Goal: Register for event/course

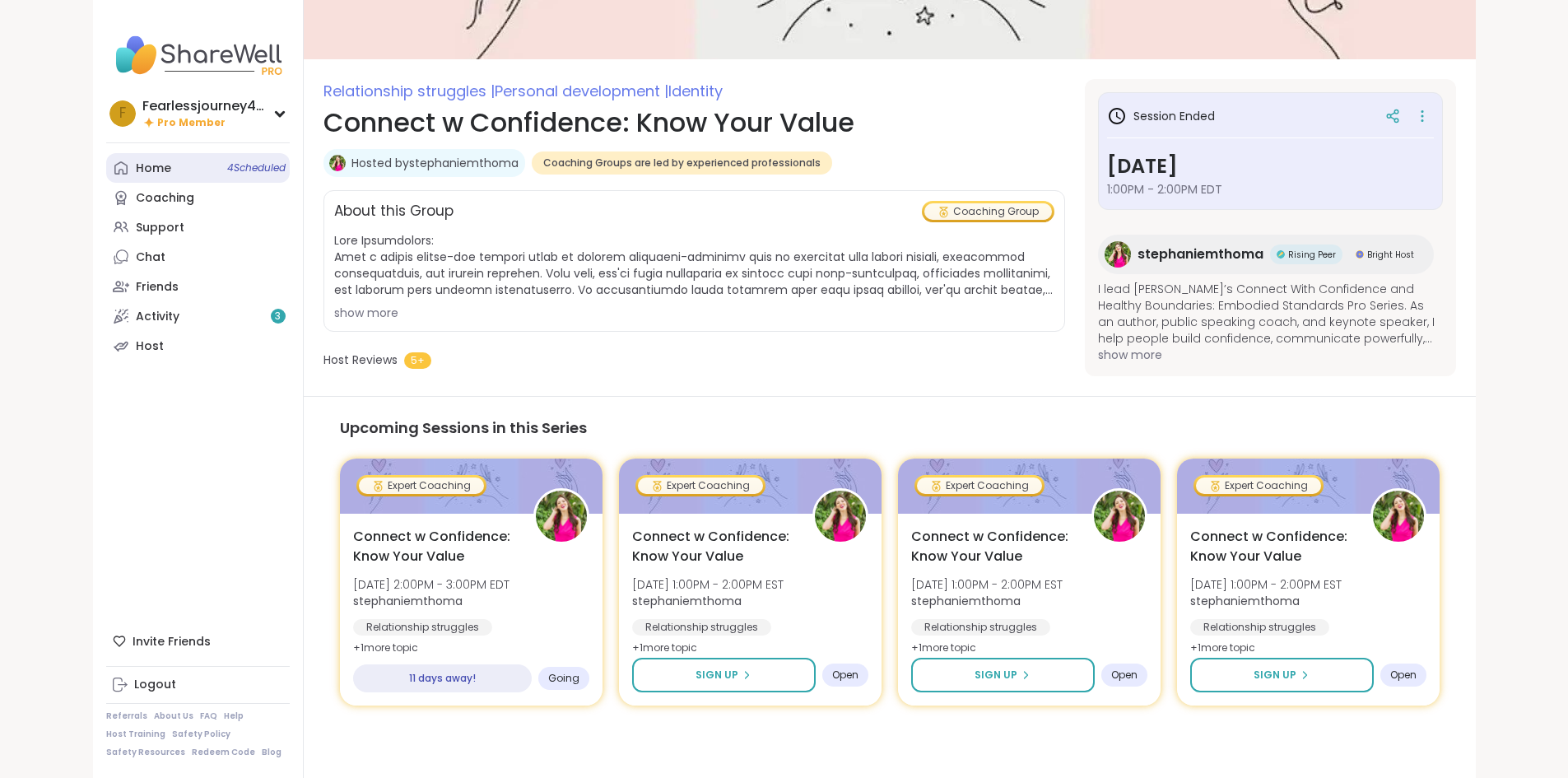
click at [106, 175] on link "Home 4 Scheduled" at bounding box center [198, 167] width 184 height 29
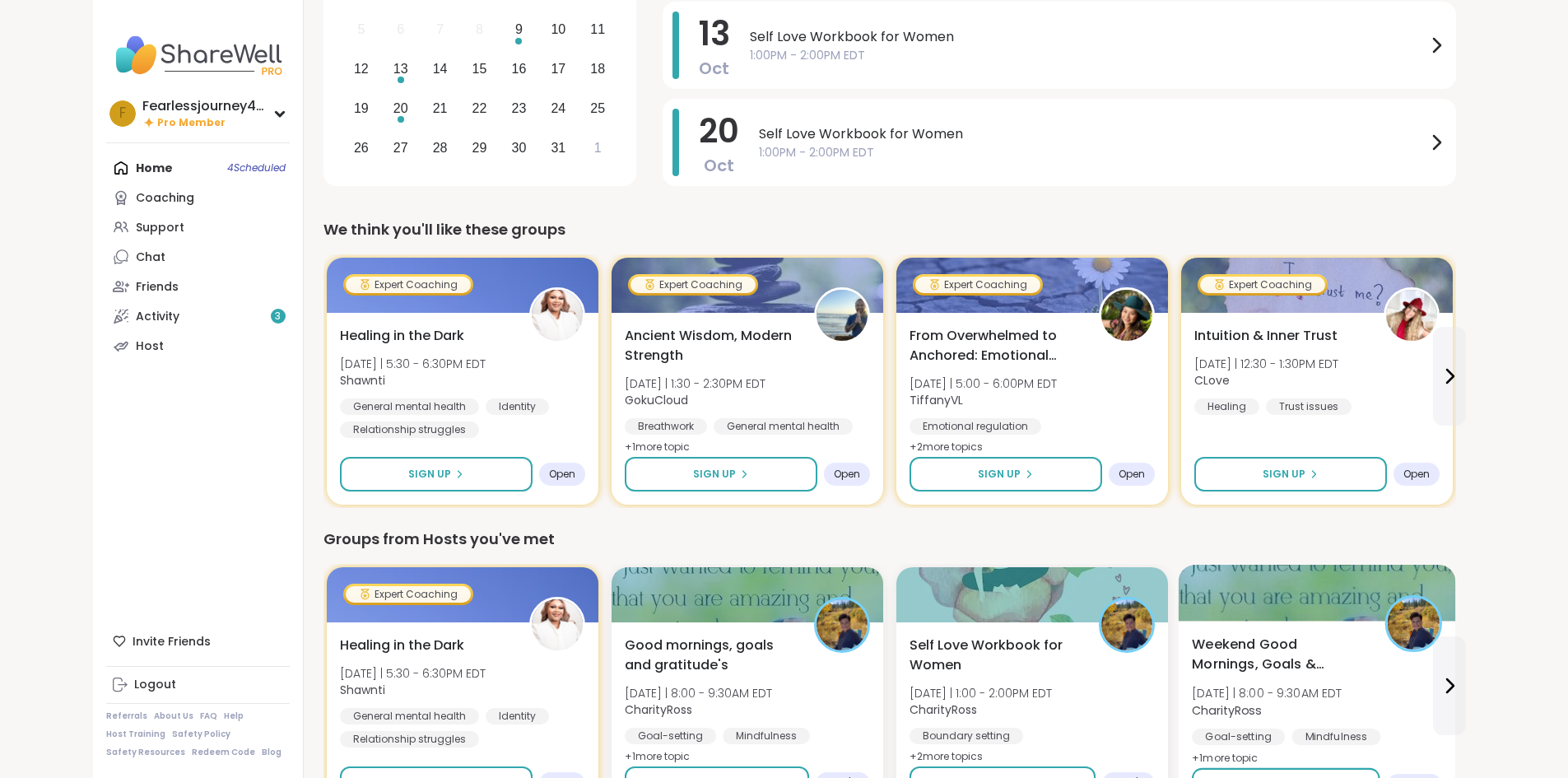
scroll to position [330, 0]
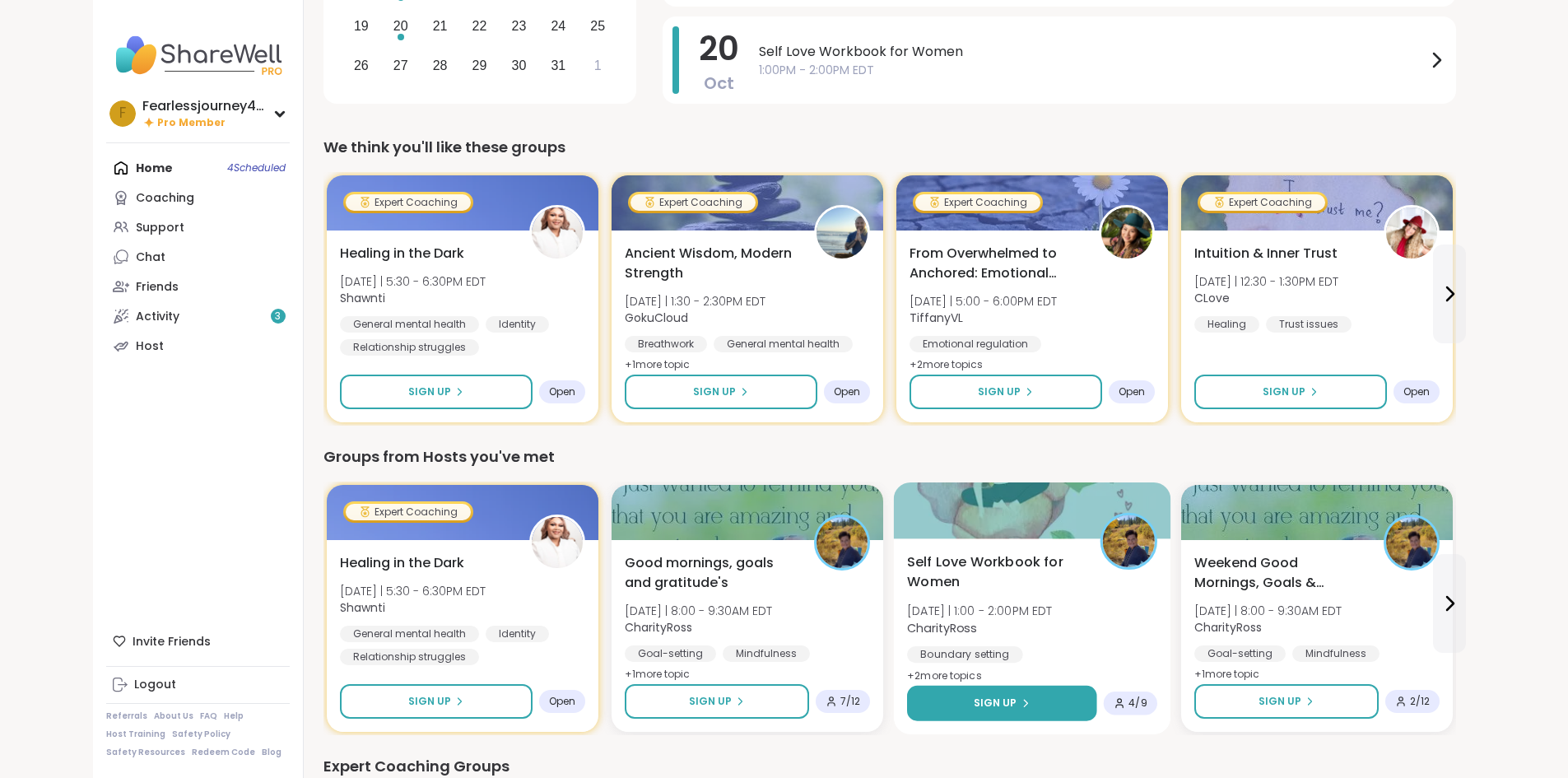
click at [973, 701] on span "Sign Up" at bounding box center [995, 703] width 44 height 15
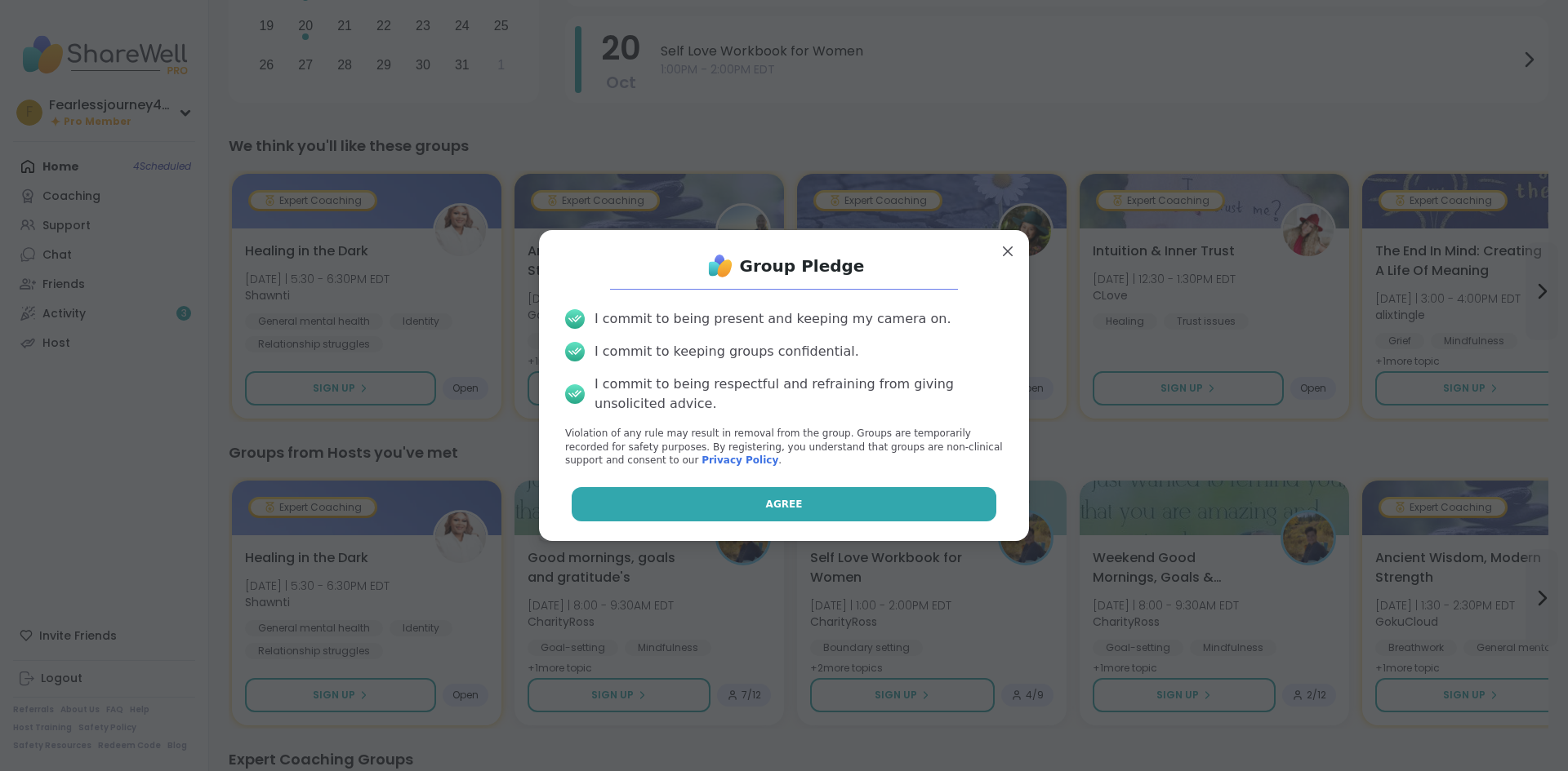
click at [788, 501] on button "Agree" at bounding box center [784, 504] width 426 height 34
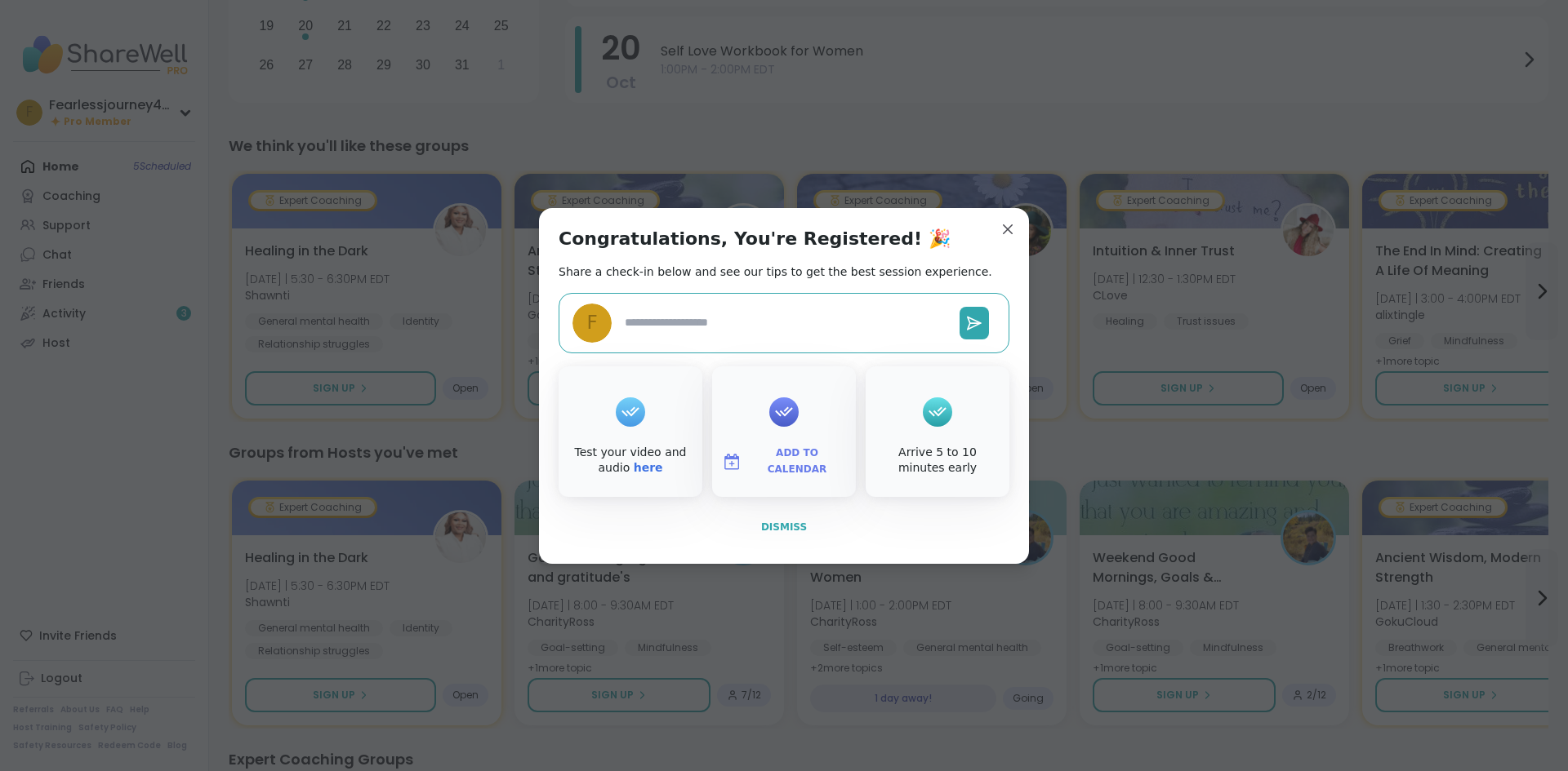
click at [788, 532] on span "Dismiss" at bounding box center [784, 527] width 45 height 12
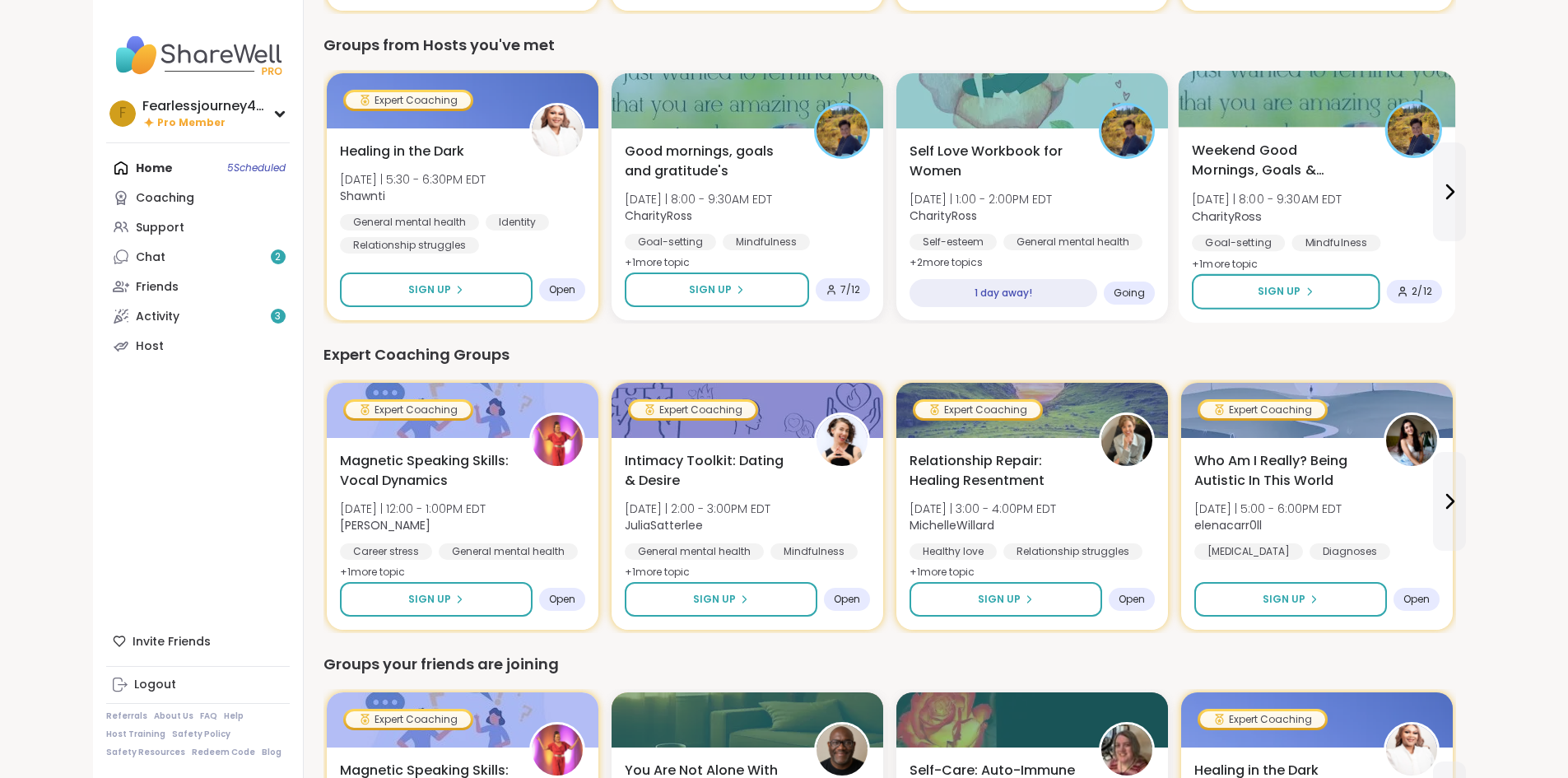
scroll to position [906, 0]
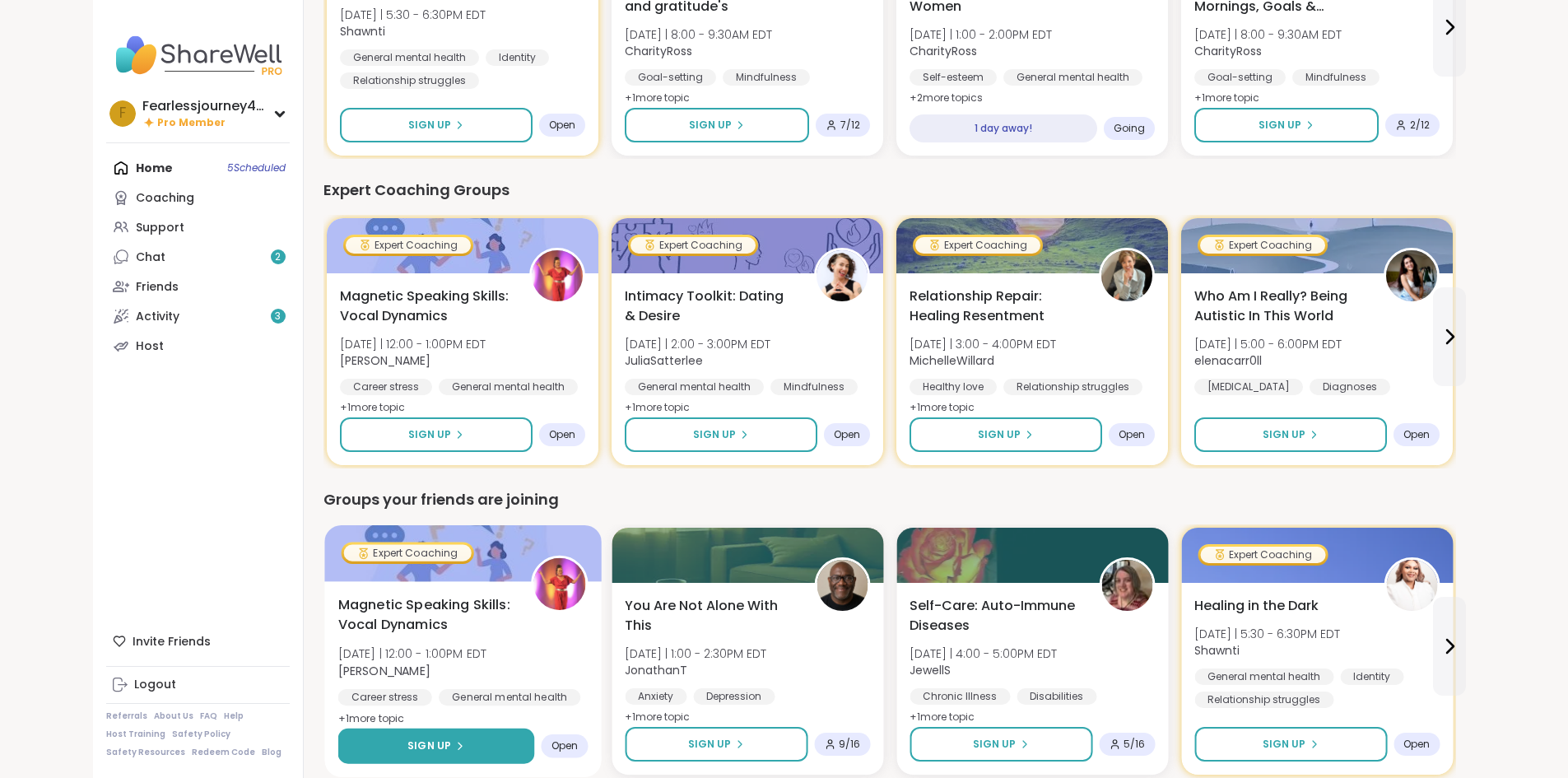
click at [407, 746] on span "Sign Up" at bounding box center [429, 746] width 44 height 15
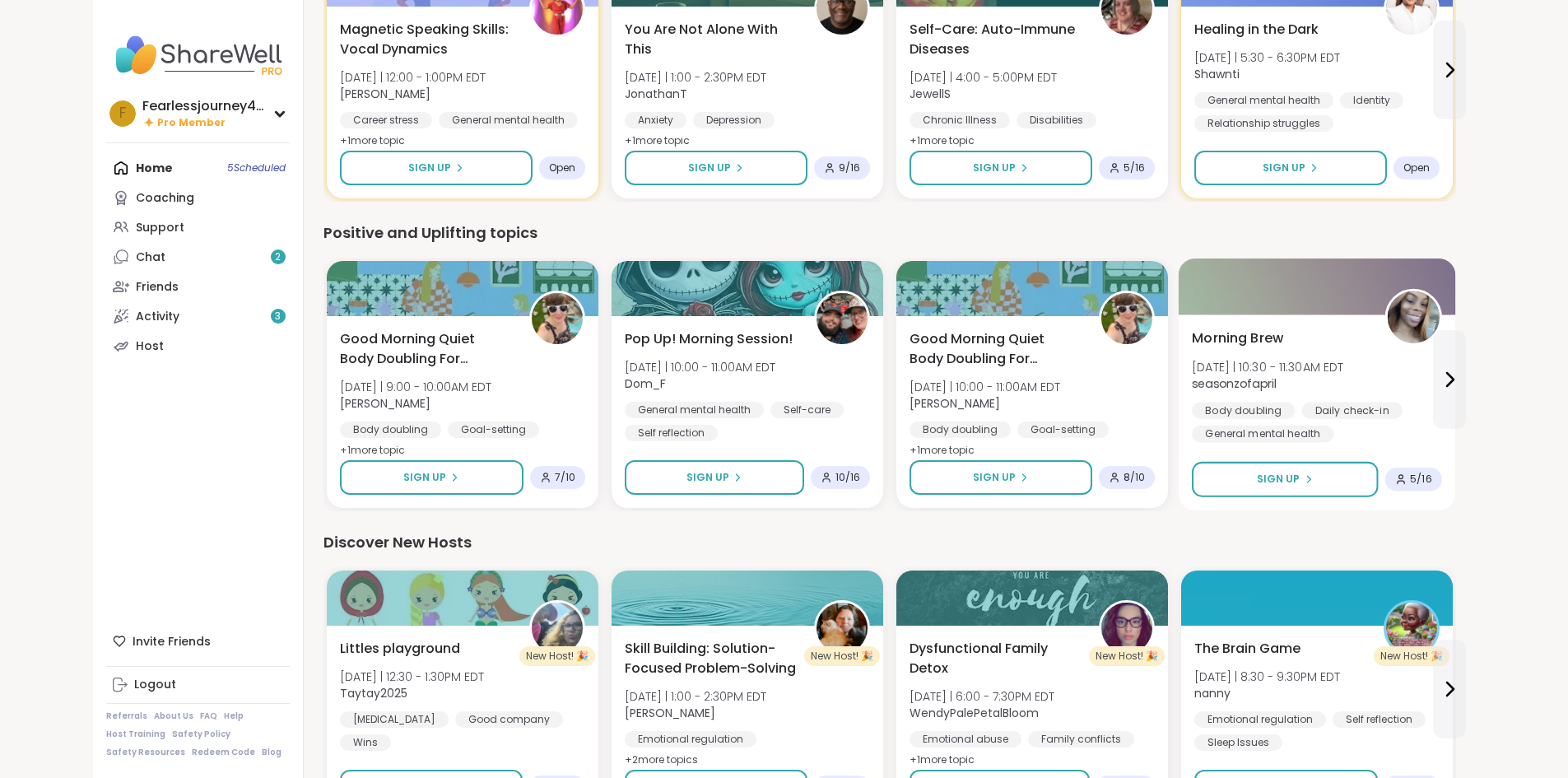
scroll to position [1565, 0]
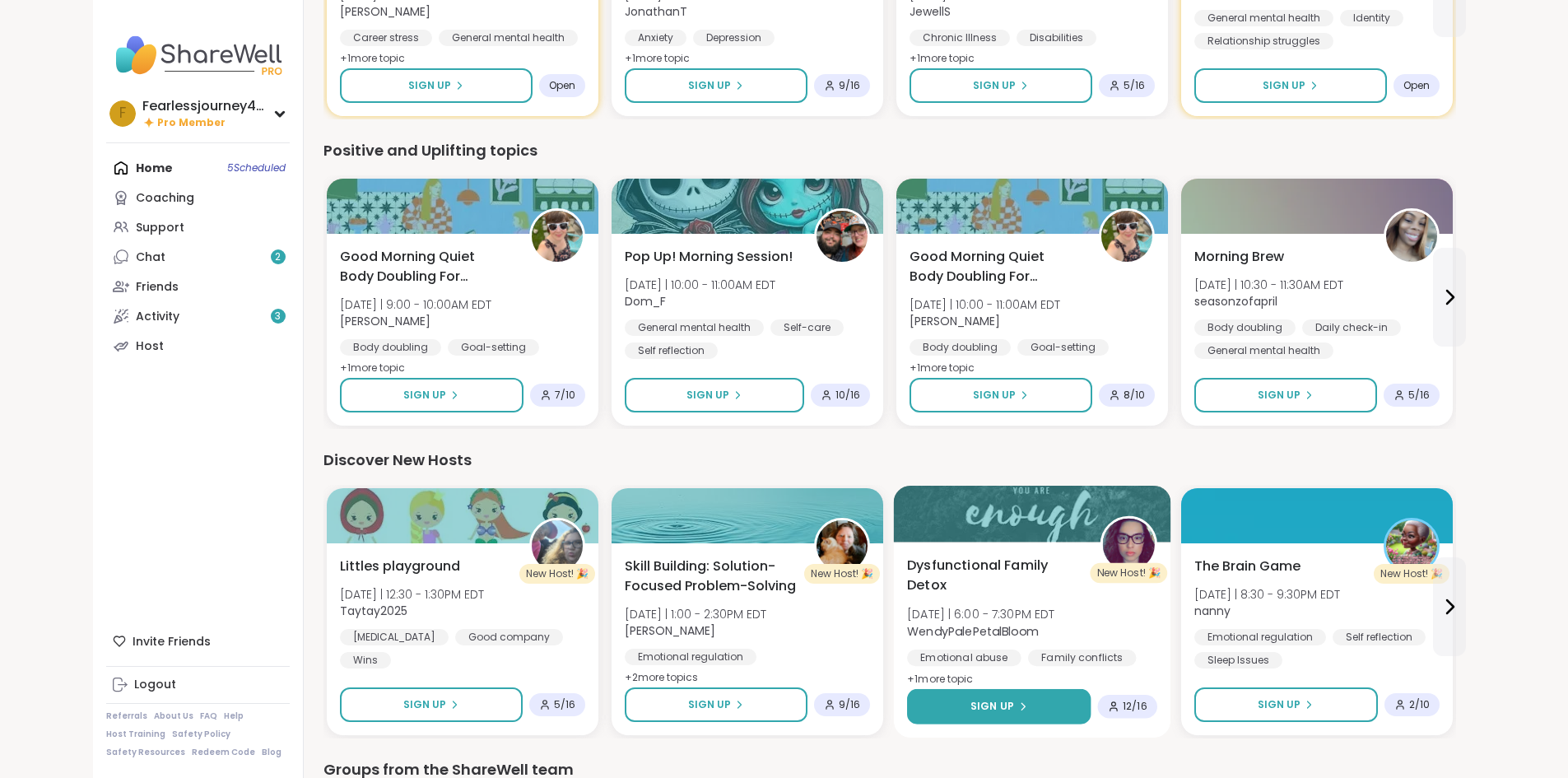
click at [971, 708] on span "Sign Up" at bounding box center [993, 707] width 44 height 15
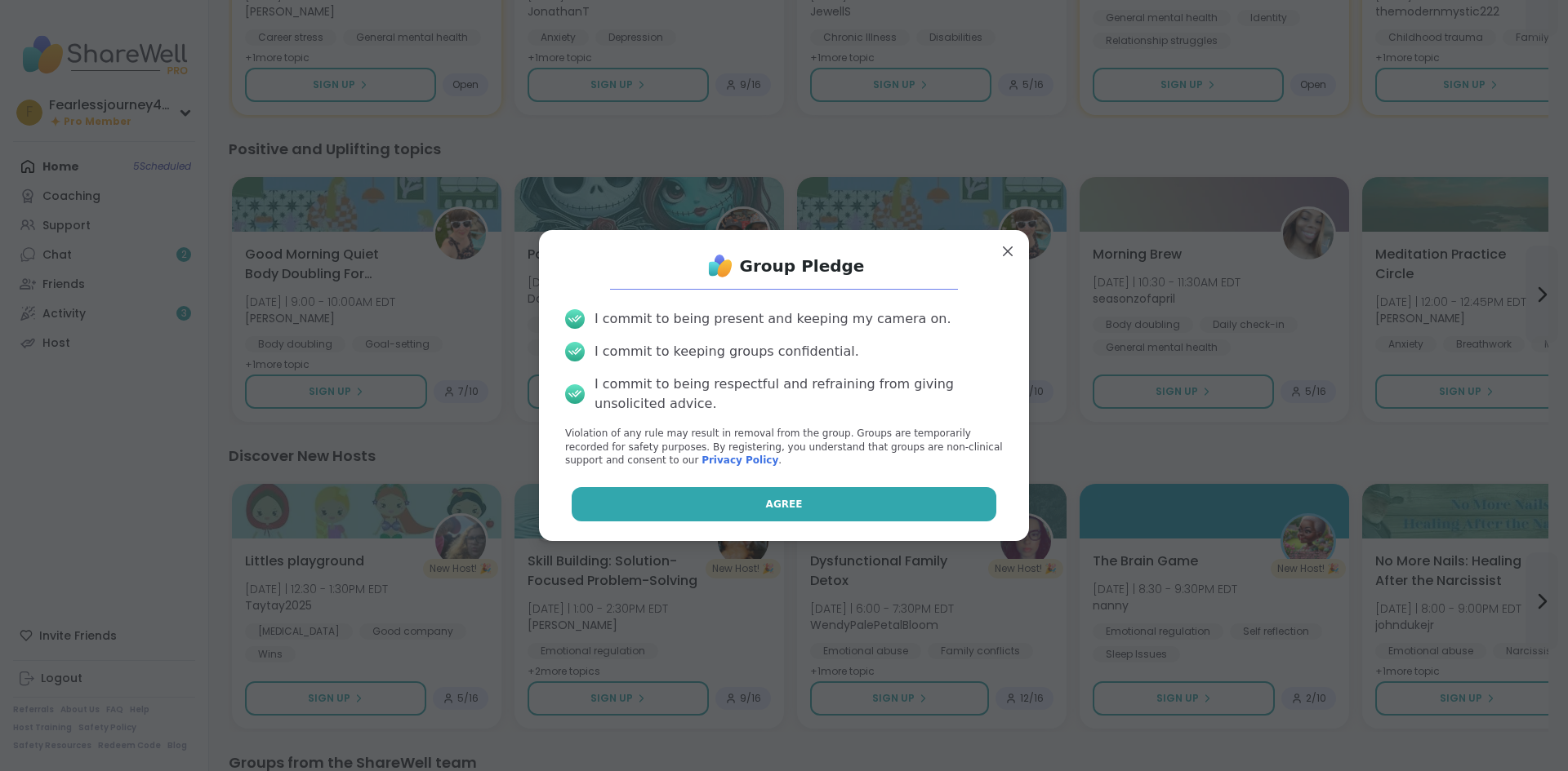
click at [862, 512] on button "Agree" at bounding box center [784, 504] width 426 height 34
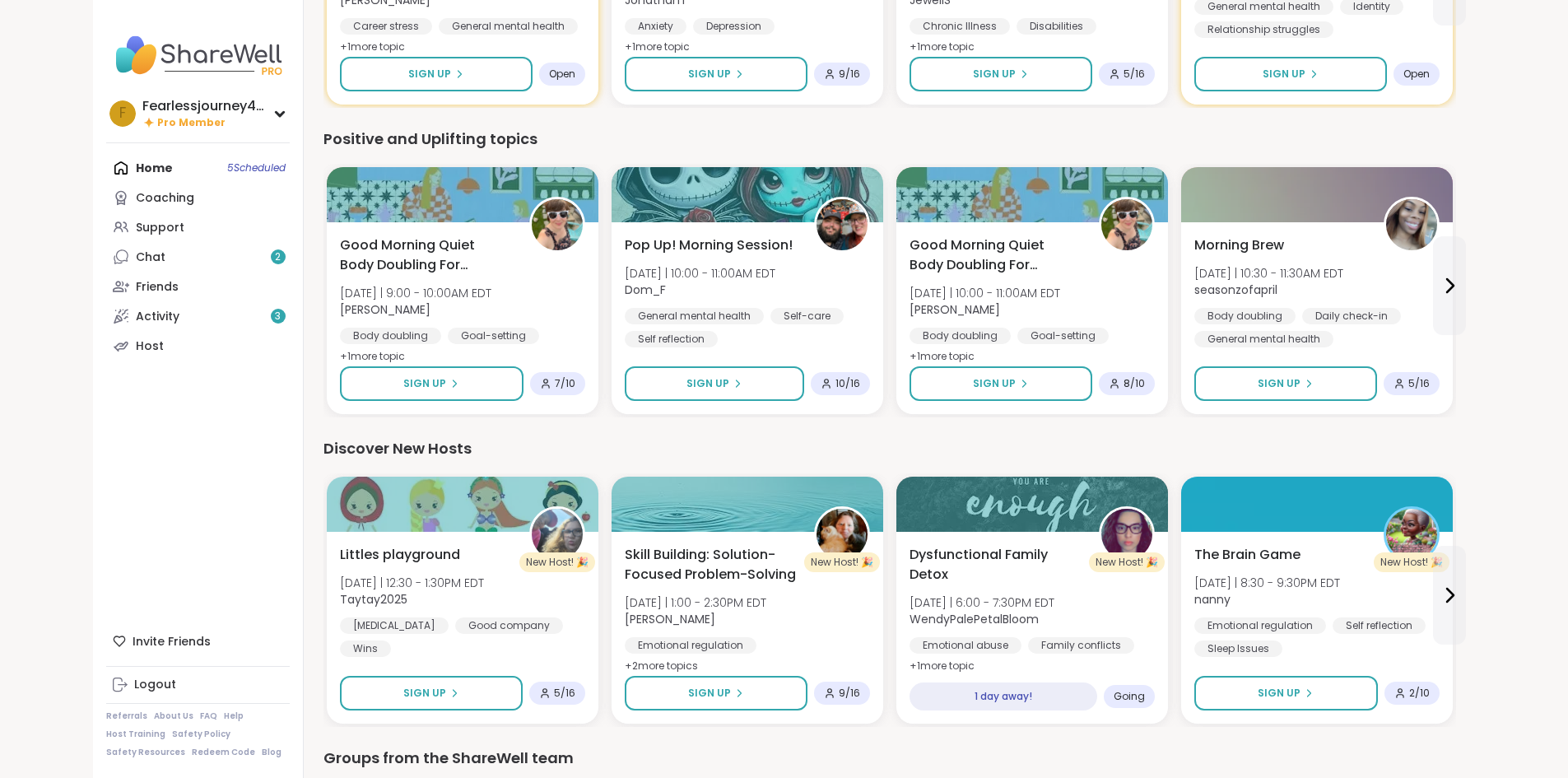
scroll to position [1411, 0]
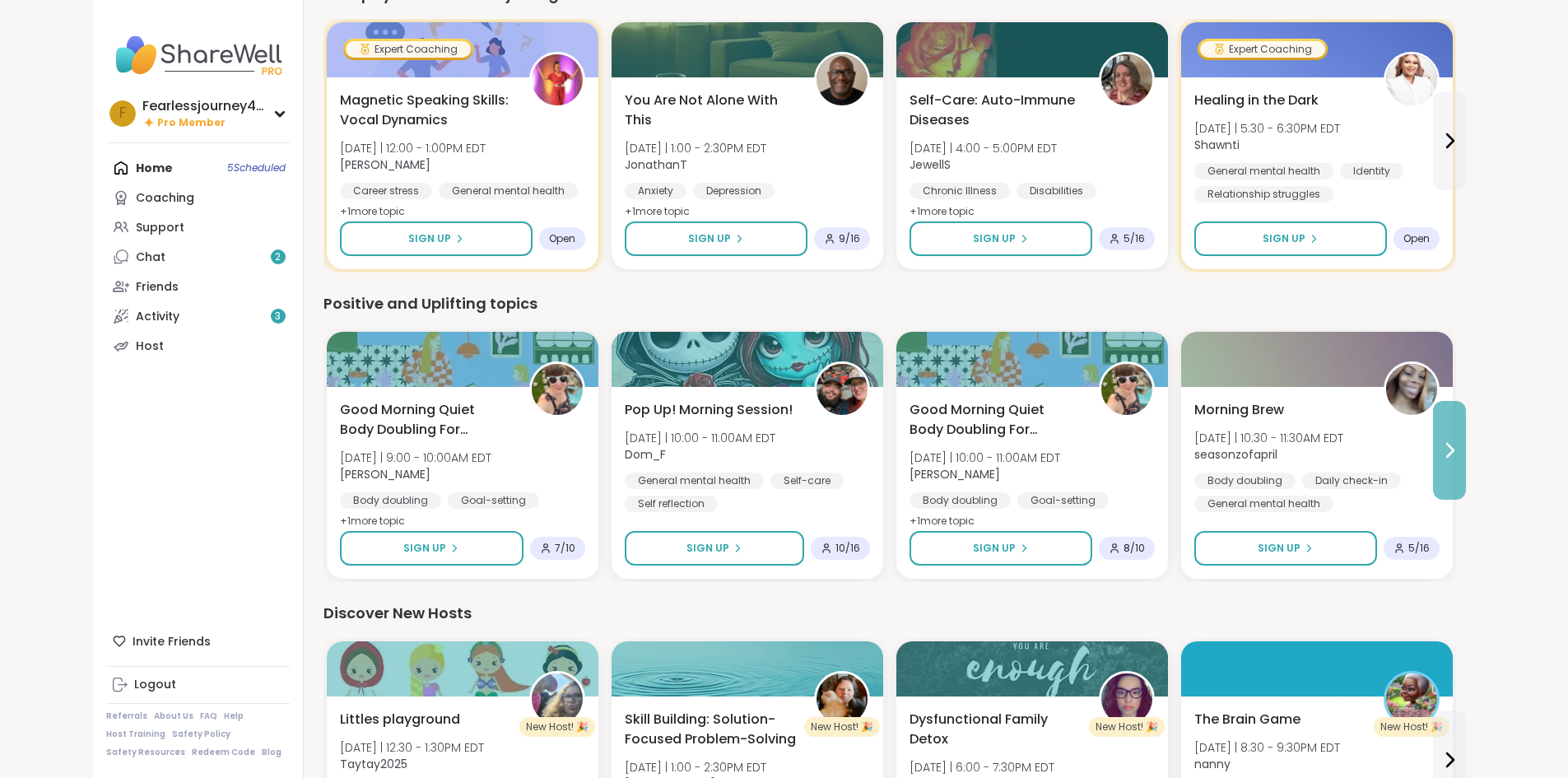
click at [1466, 467] on button at bounding box center [1450, 450] width 33 height 99
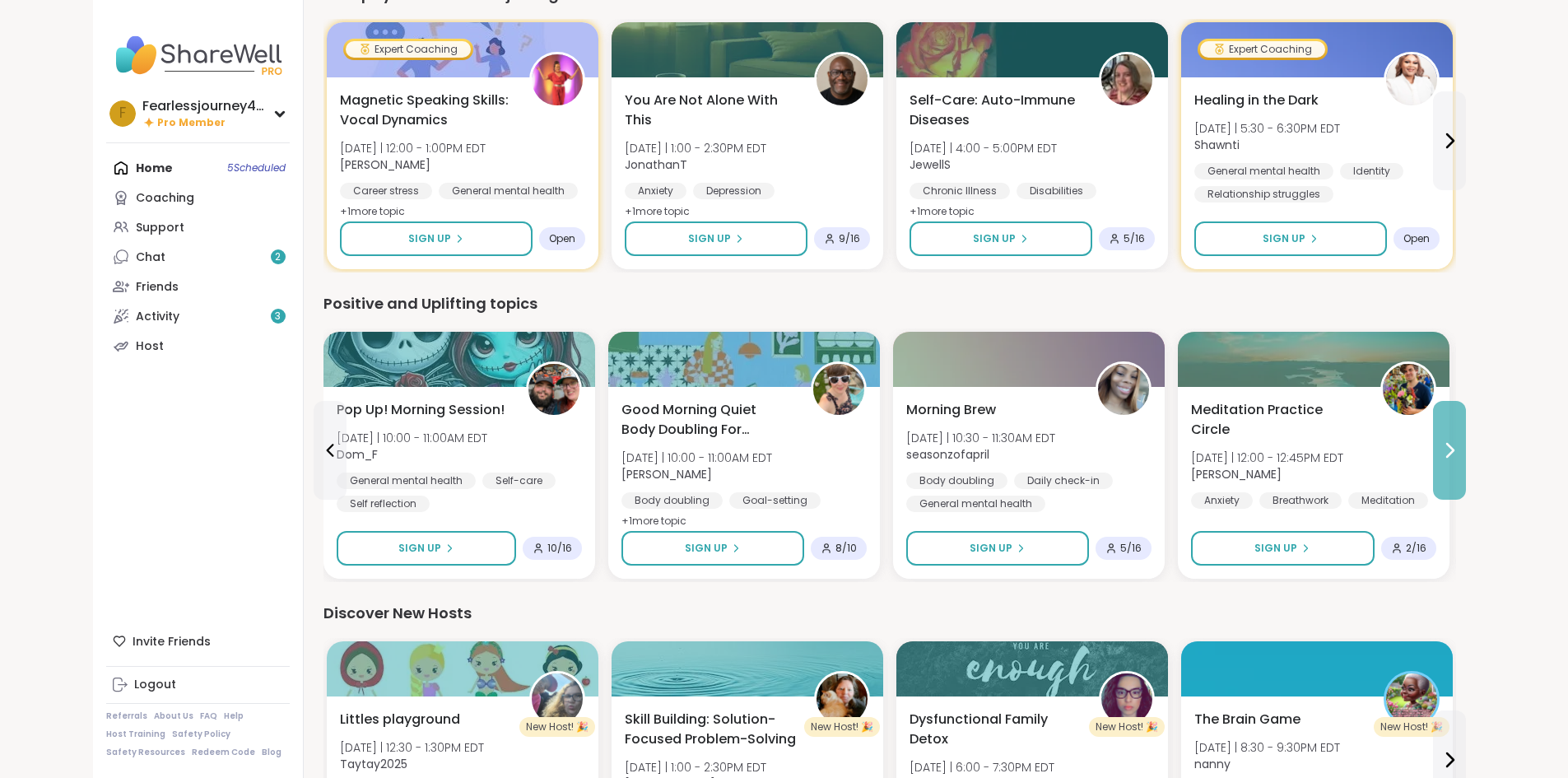
click at [1466, 465] on button at bounding box center [1450, 450] width 33 height 99
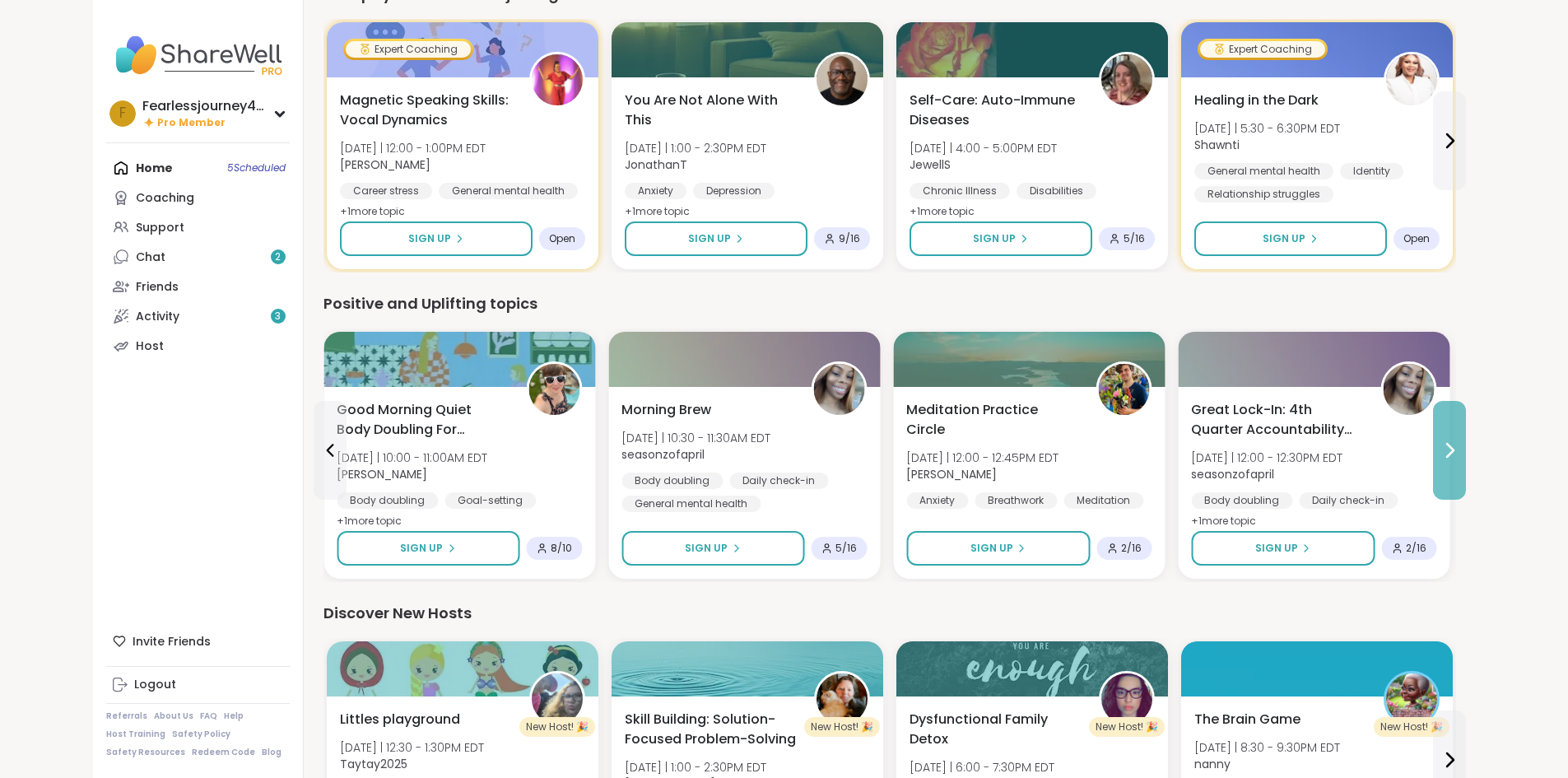
click at [1466, 465] on button at bounding box center [1450, 450] width 33 height 99
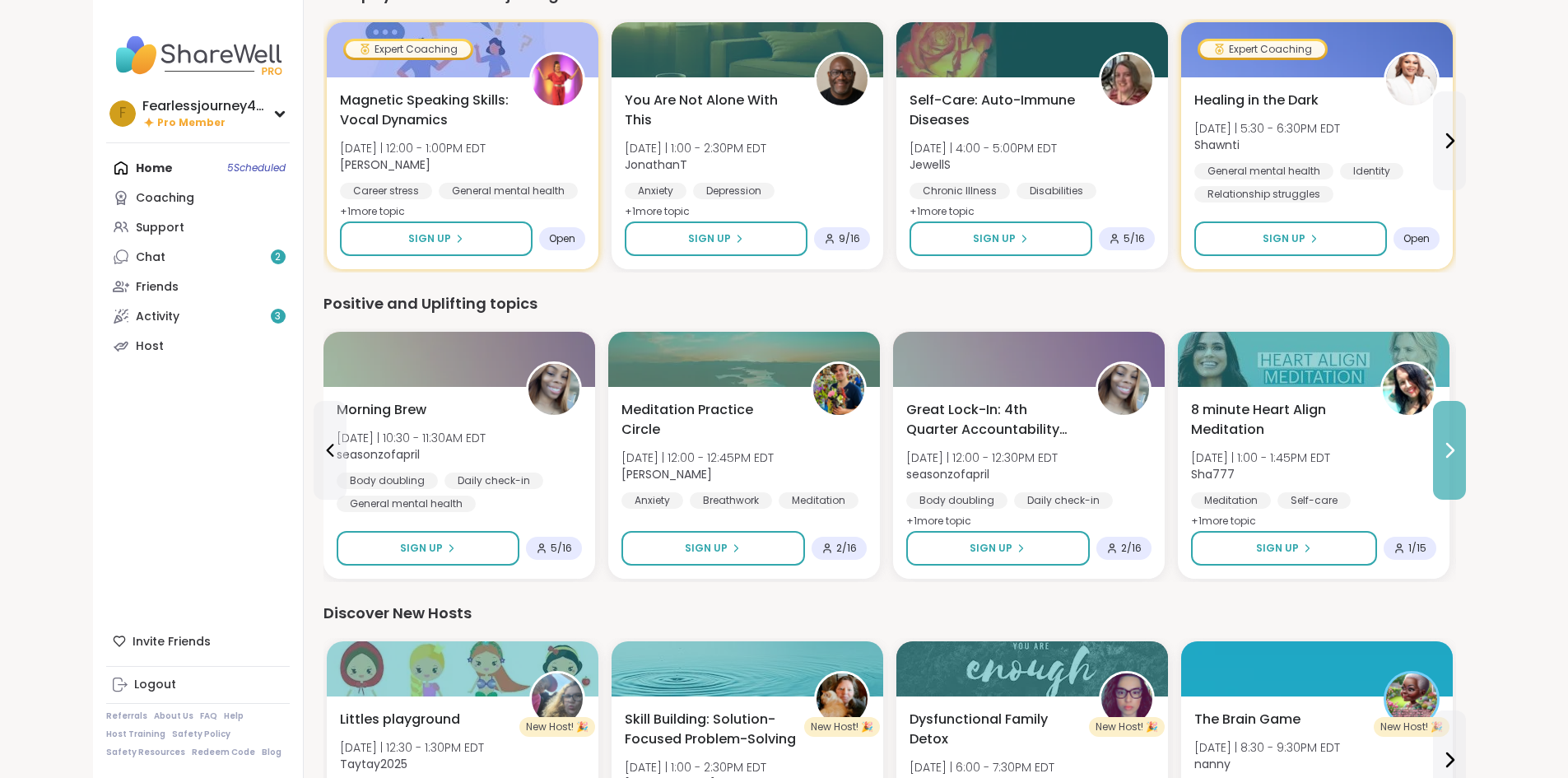
click at [1466, 465] on button at bounding box center [1450, 450] width 33 height 99
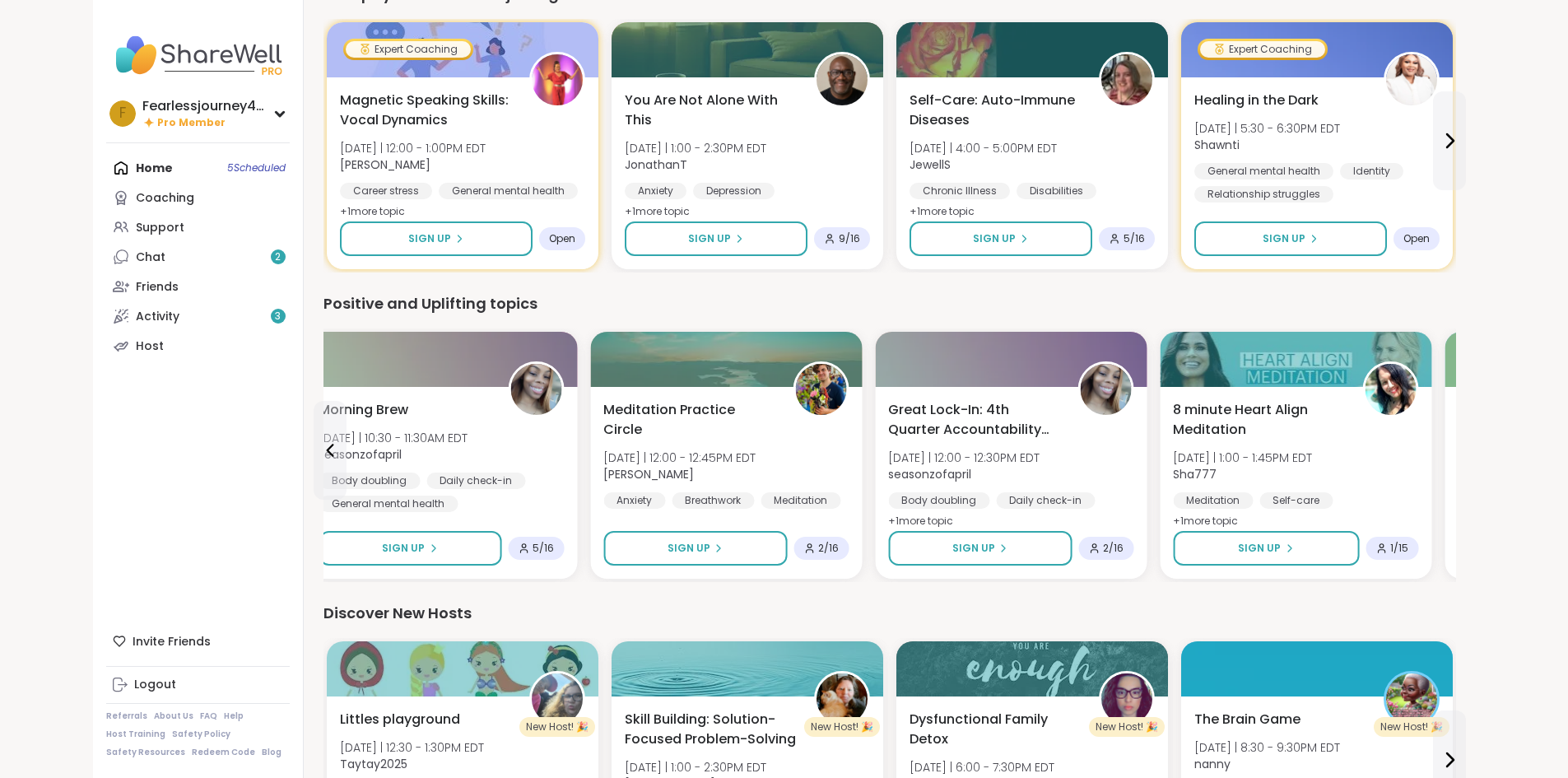
click at [1545, 465] on div "The Mystic Circle of Sensing,Sound,Readings Thu 10/9 | 2:00 - 3:00PM EDT This s…" at bounding box center [1581, 466] width 245 height 132
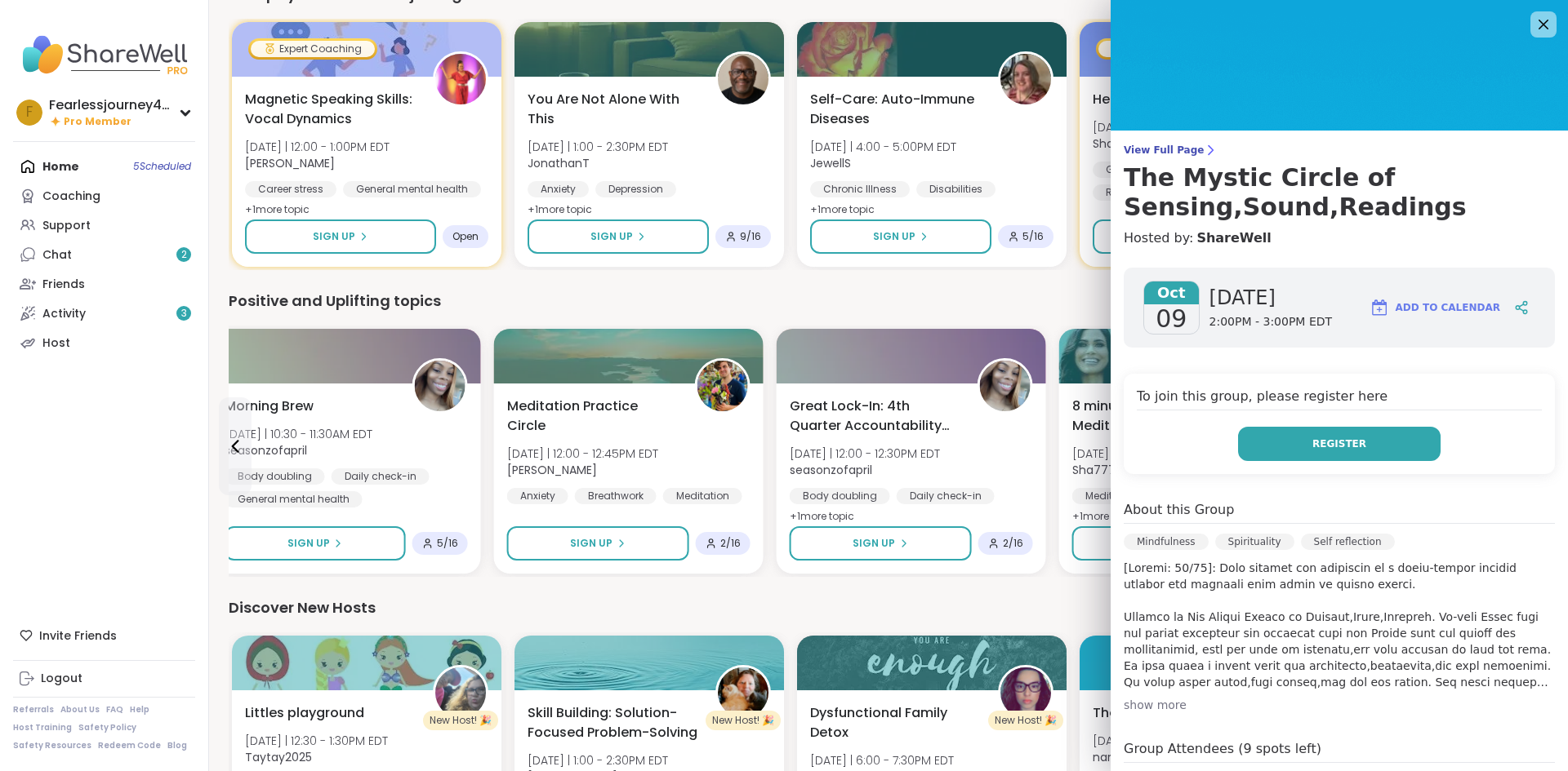
click at [1334, 441] on span "Register" at bounding box center [1338, 444] width 54 height 15
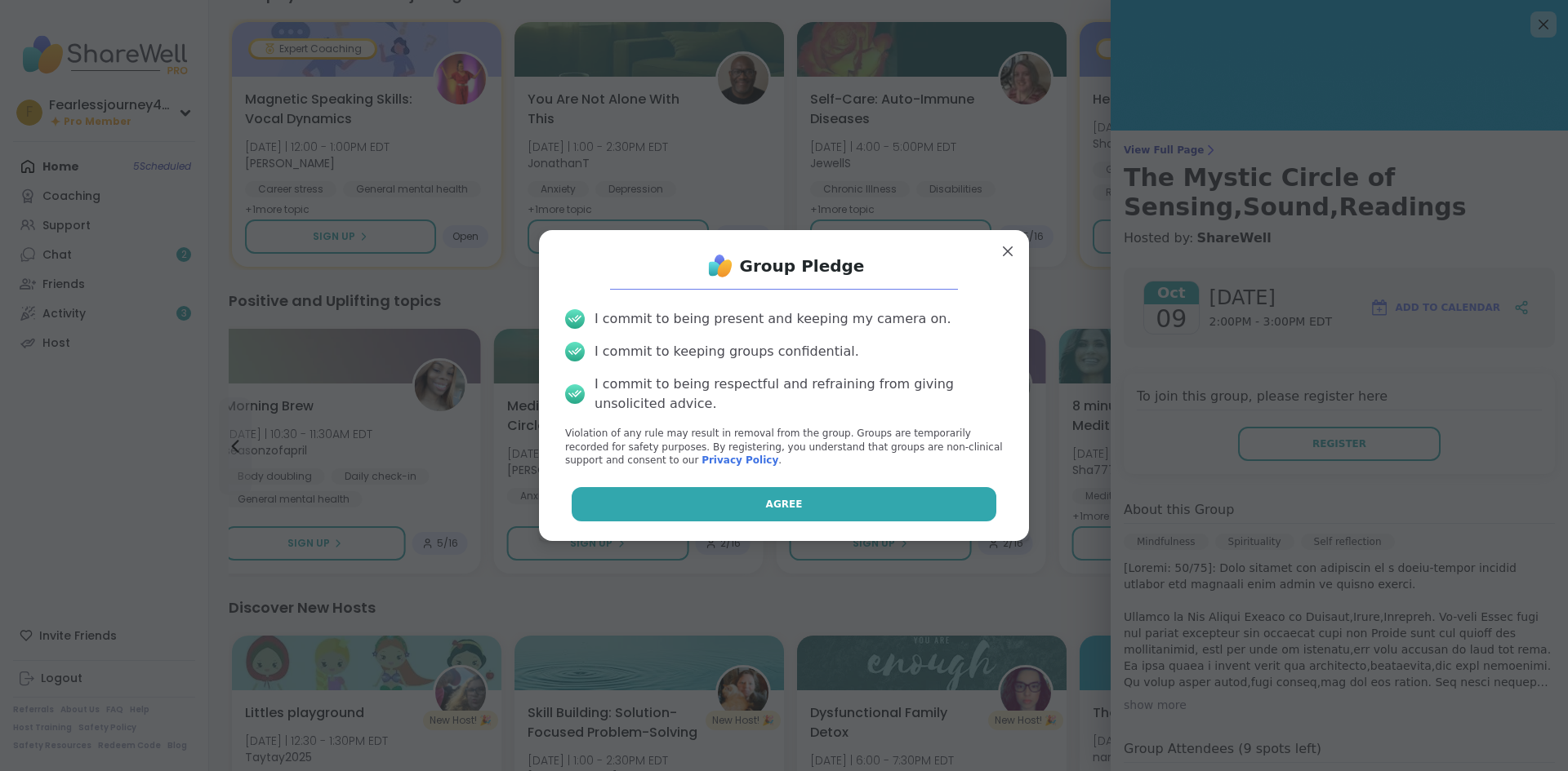
click at [778, 506] on span "Agree" at bounding box center [784, 504] width 36 height 15
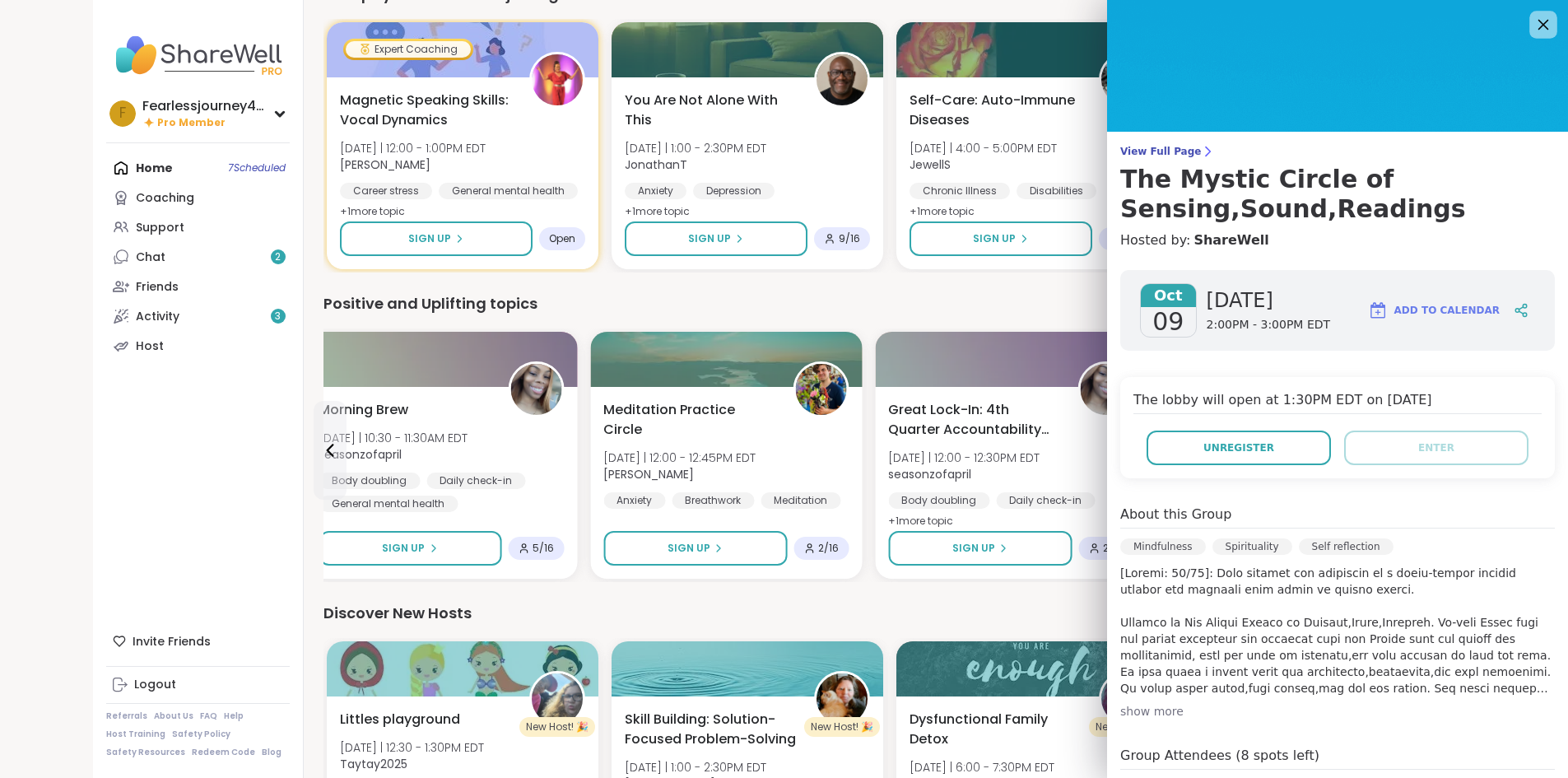
click at [1530, 24] on div at bounding box center [1543, 25] width 28 height 28
click at [1533, 28] on icon at bounding box center [1543, 24] width 20 height 20
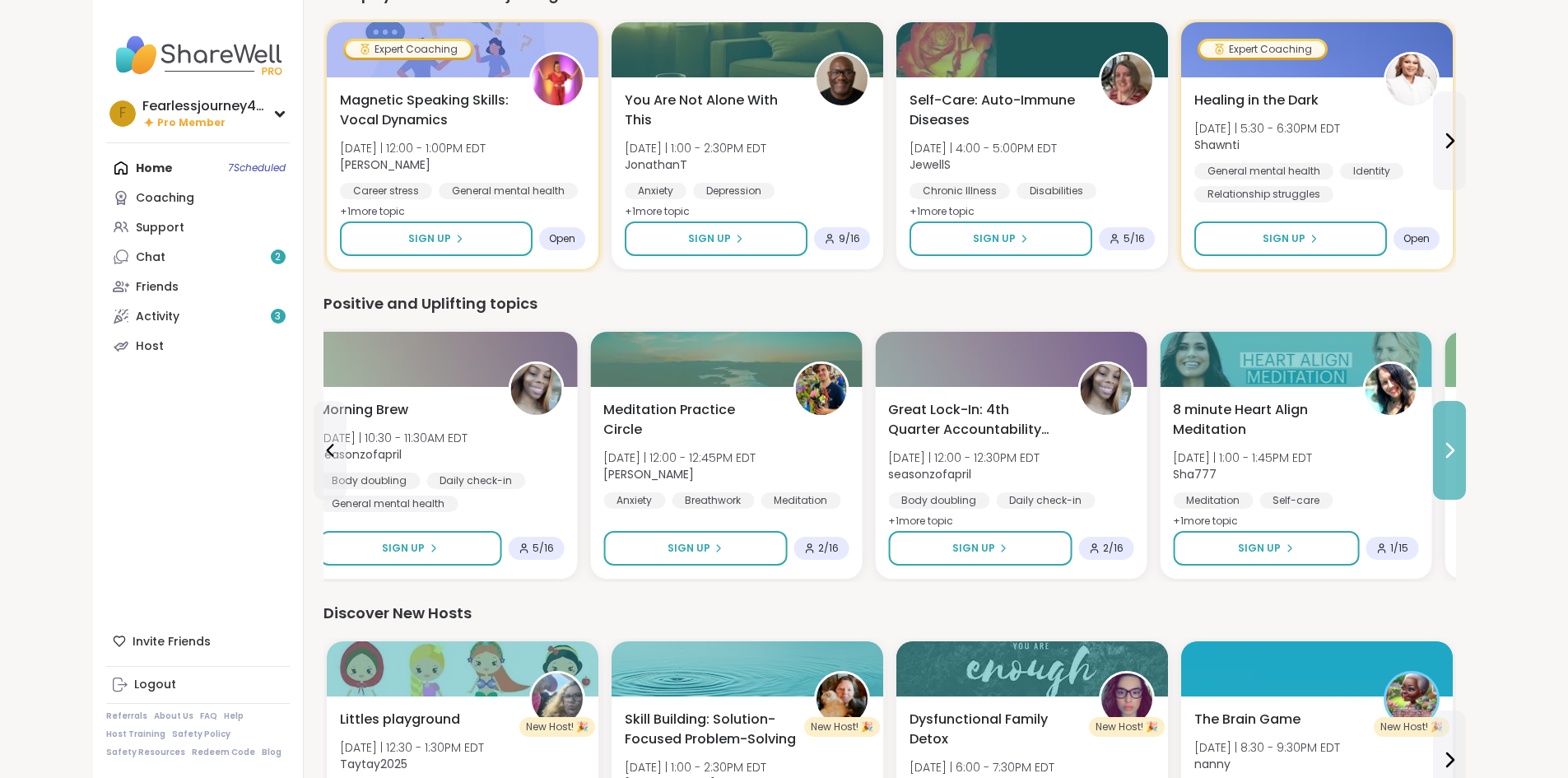
click at [1466, 467] on button at bounding box center [1450, 450] width 33 height 99
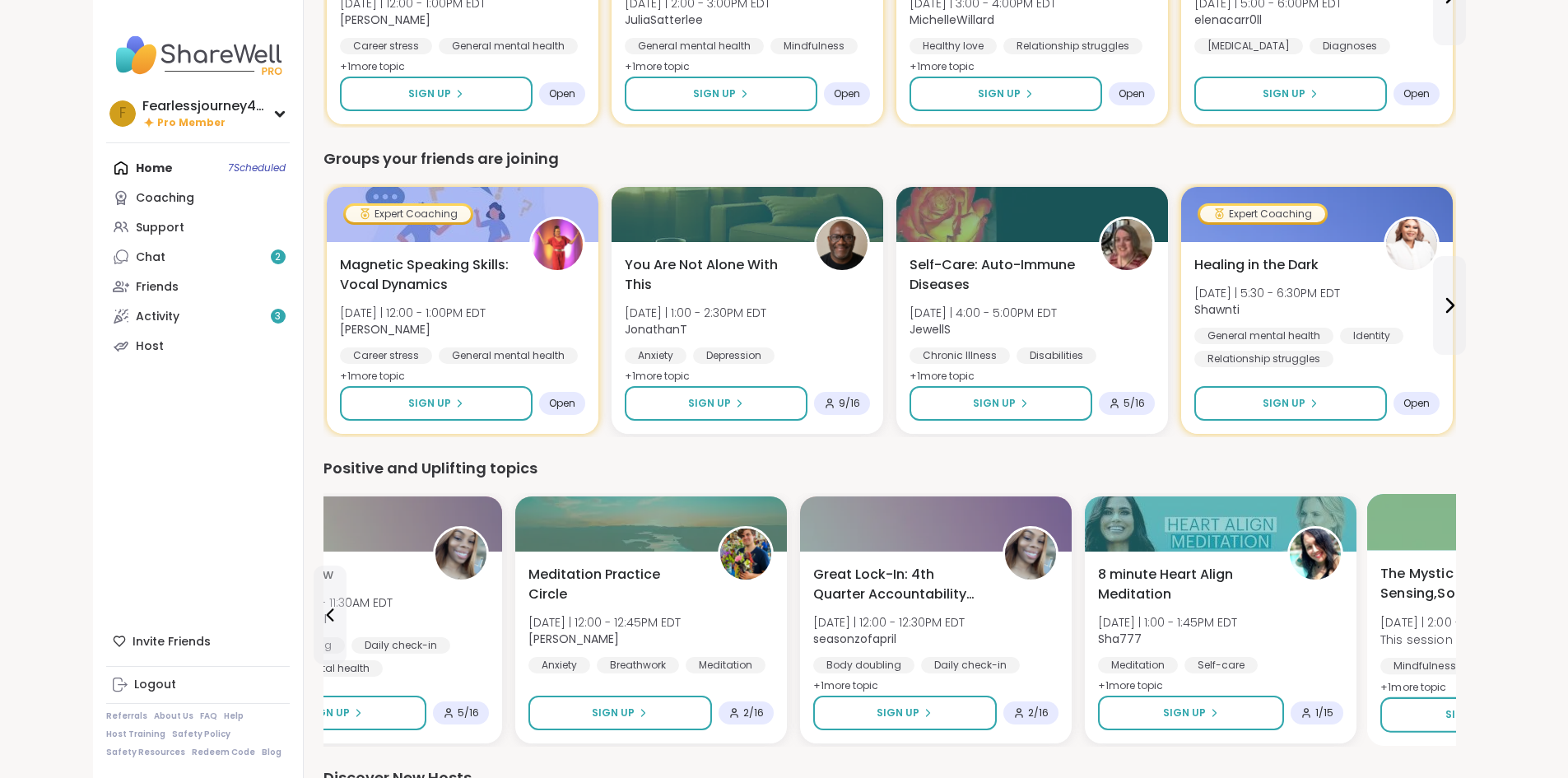
scroll to position [1164, 0]
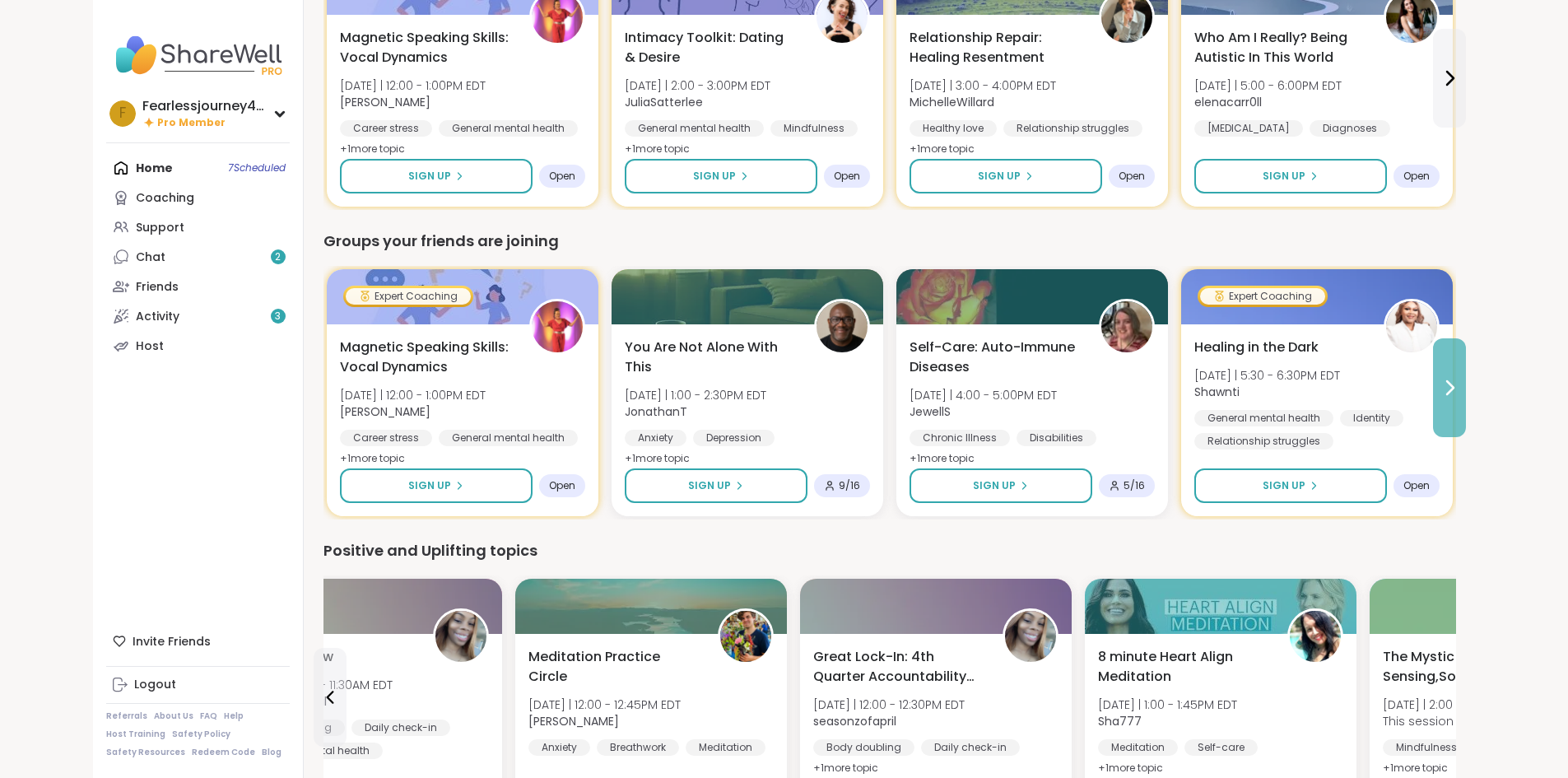
click at [1460, 378] on icon at bounding box center [1450, 388] width 20 height 20
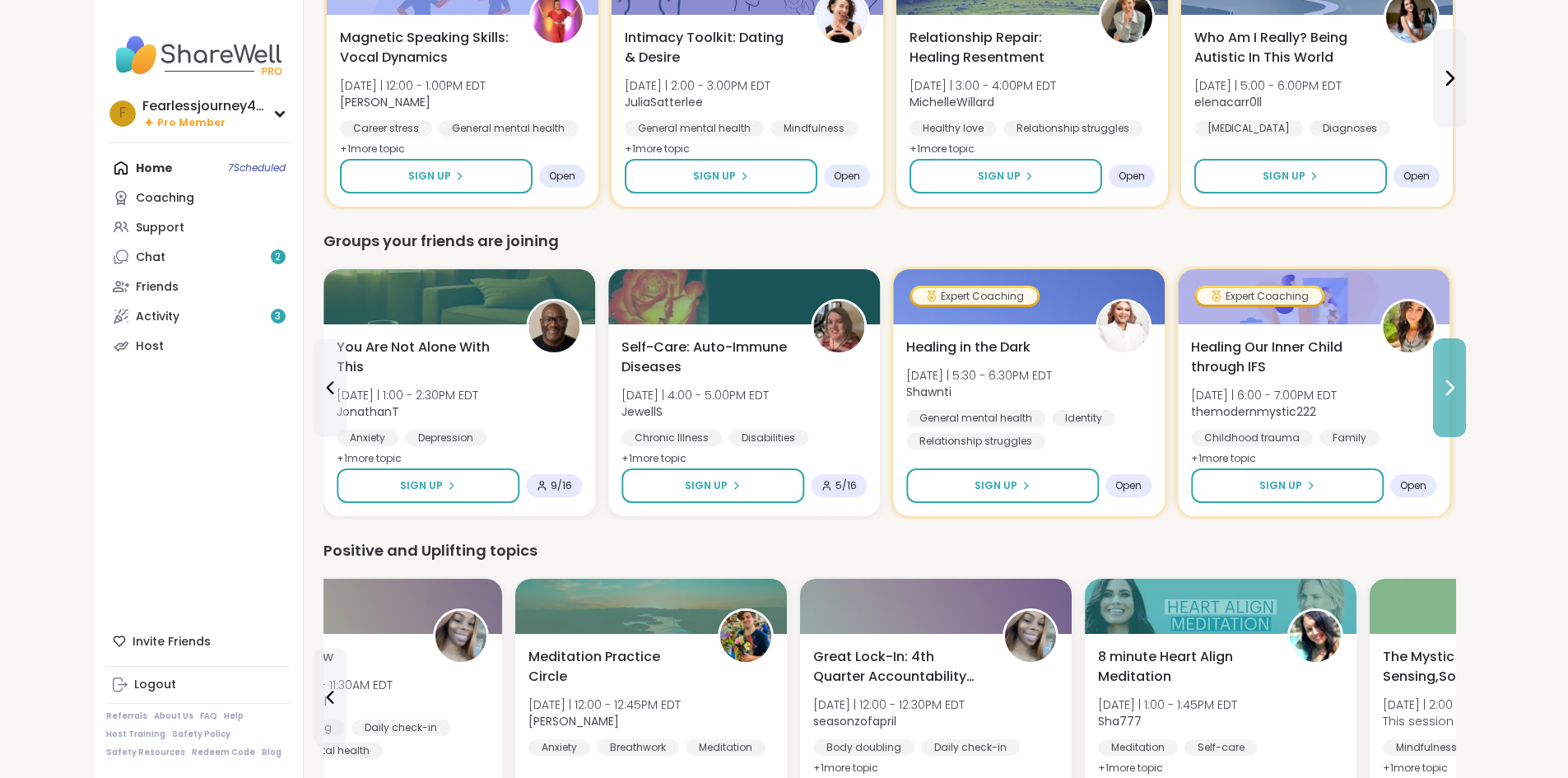
click at [1460, 378] on icon at bounding box center [1450, 388] width 20 height 20
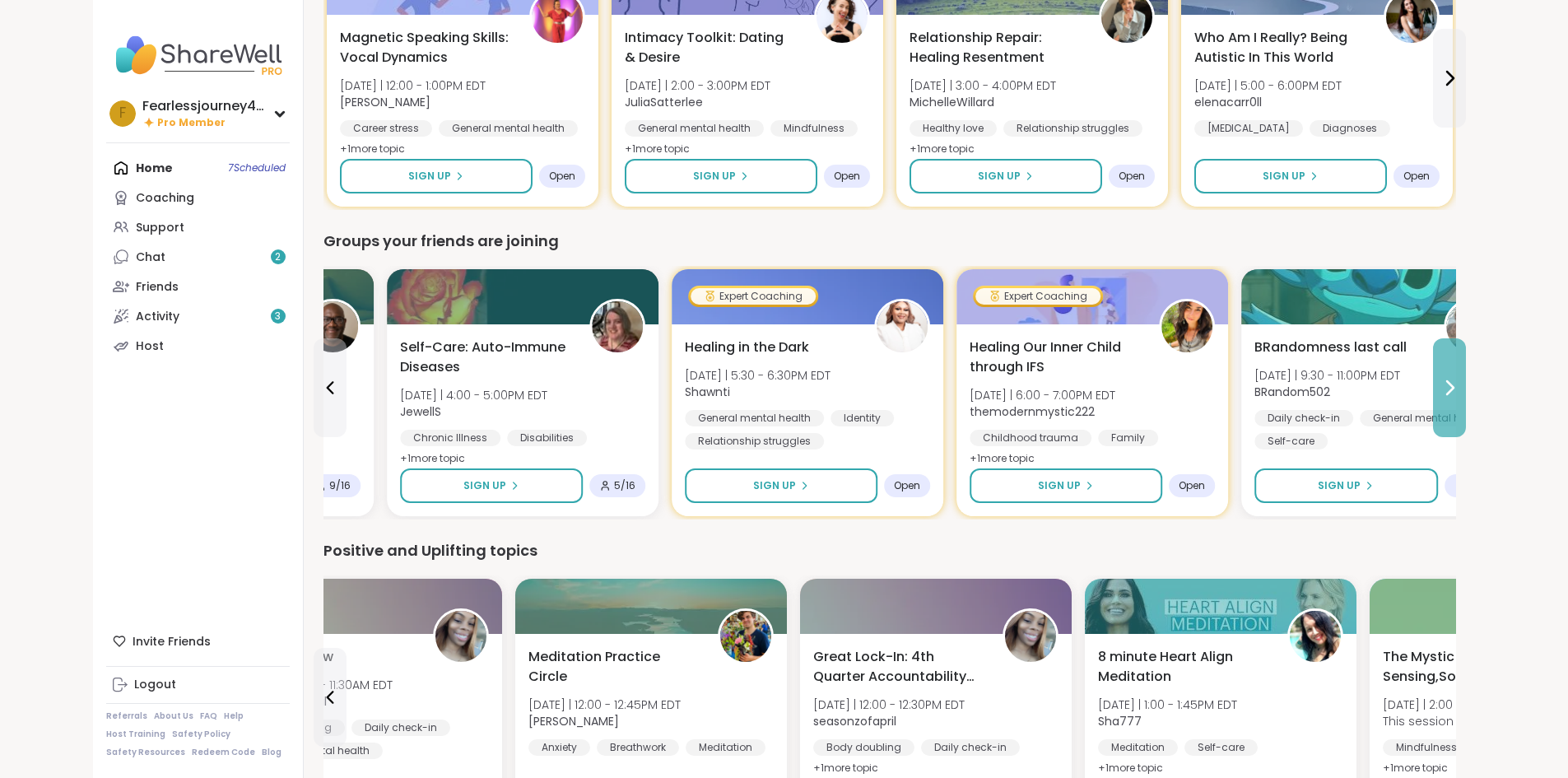
click at [1460, 378] on icon at bounding box center [1450, 388] width 20 height 20
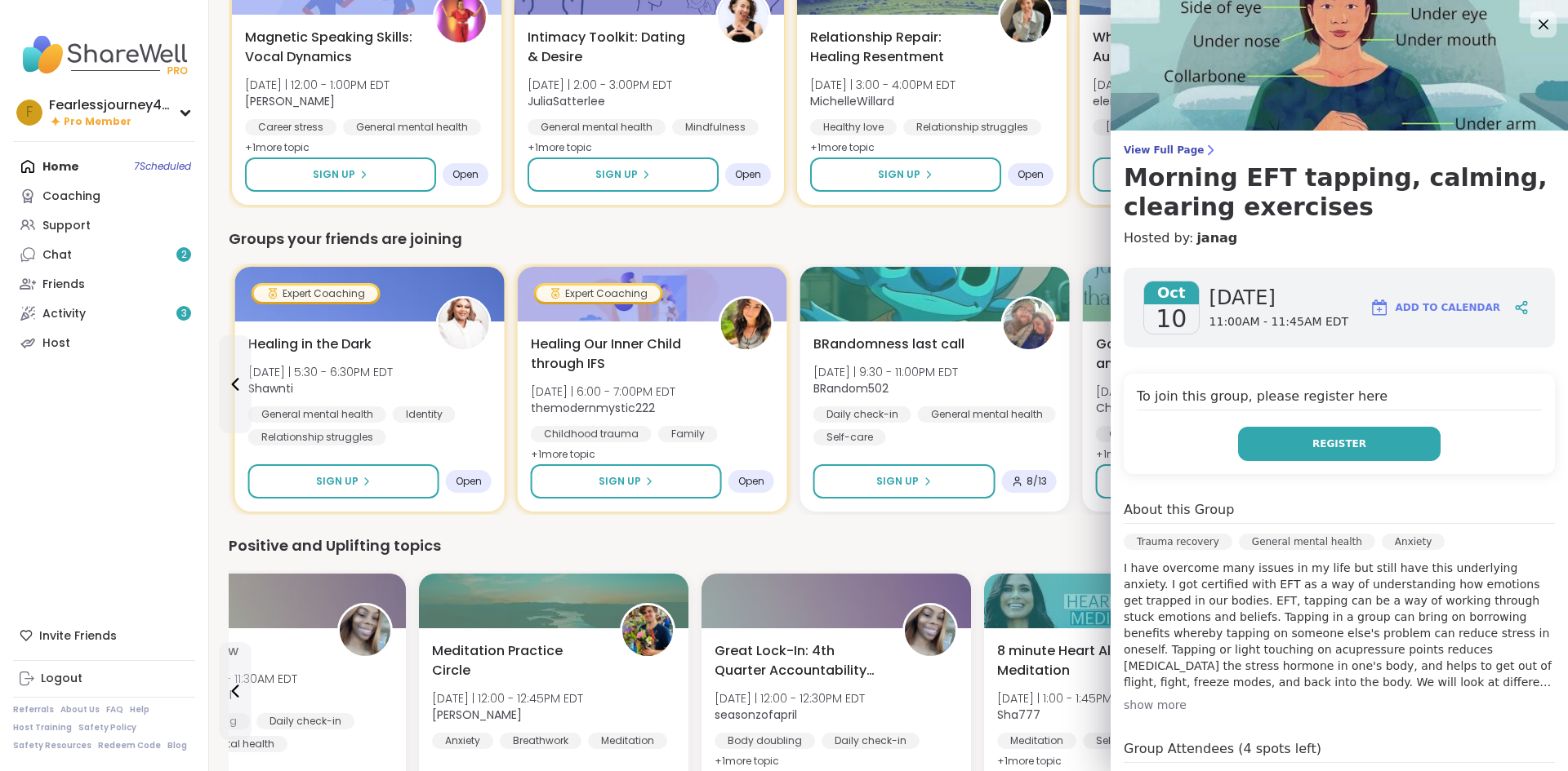
click at [1358, 445] on button "Register" at bounding box center [1338, 444] width 202 height 34
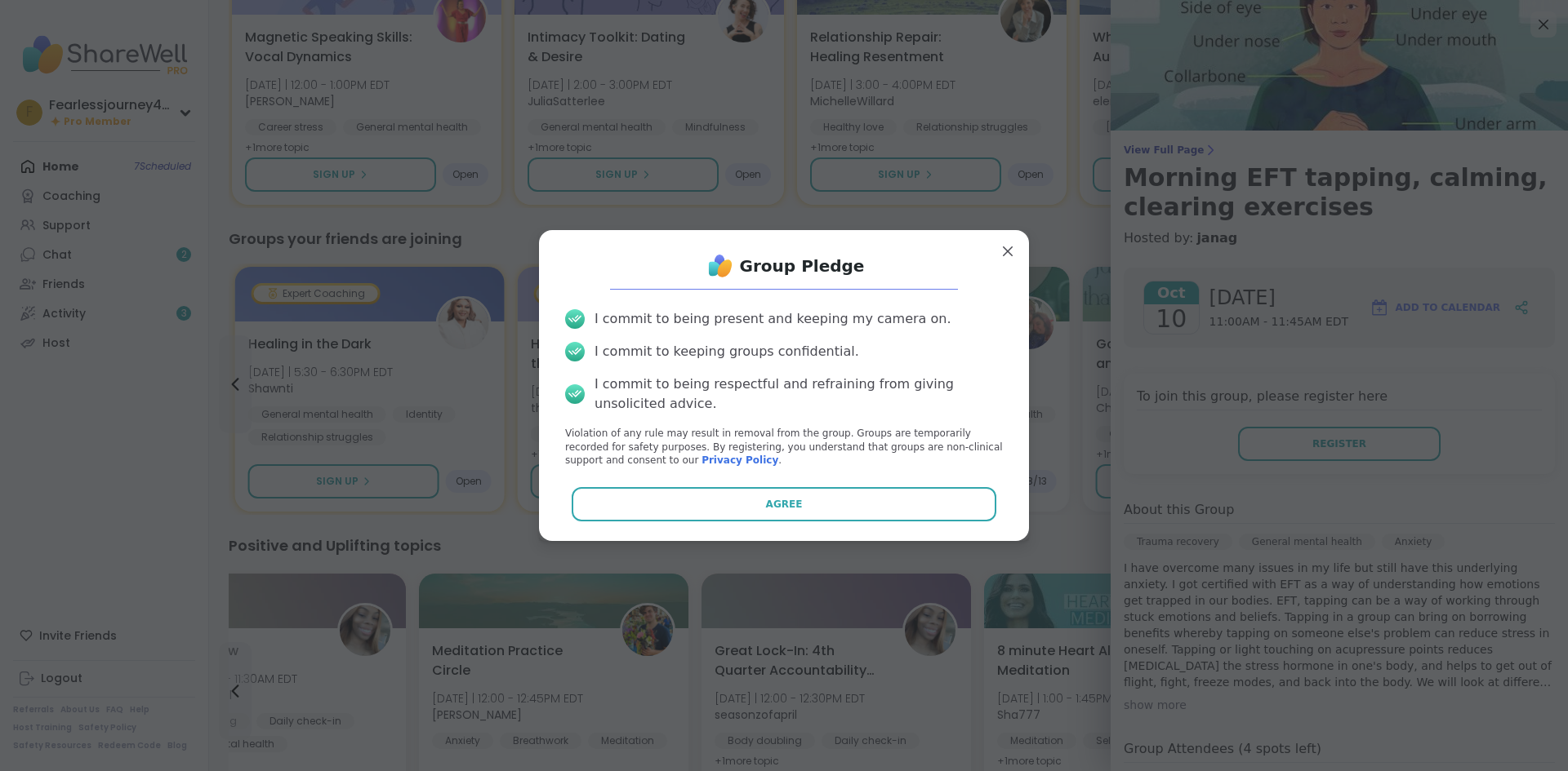
click at [913, 508] on button "Agree" at bounding box center [784, 504] width 426 height 34
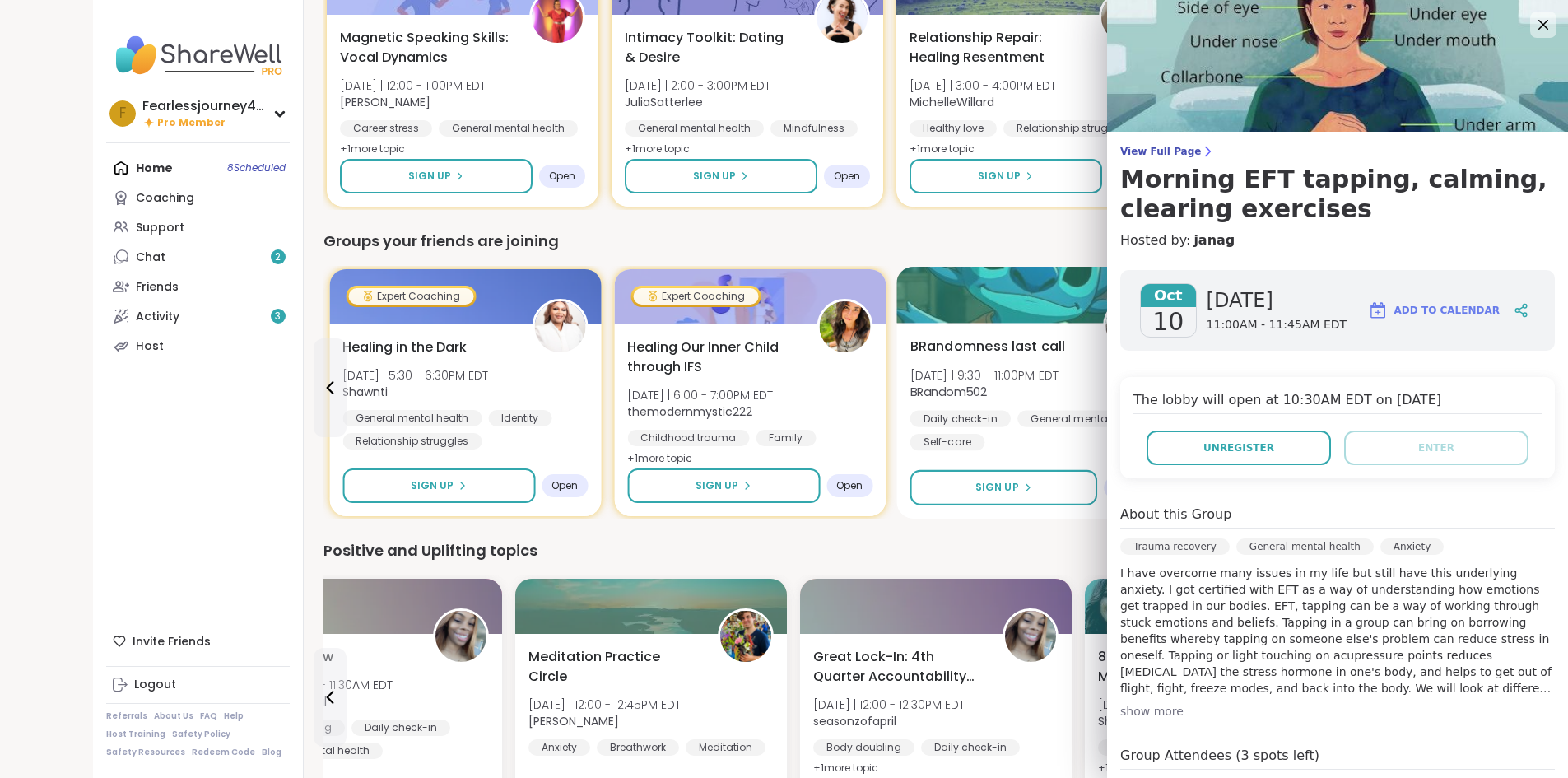
scroll to position [917, 0]
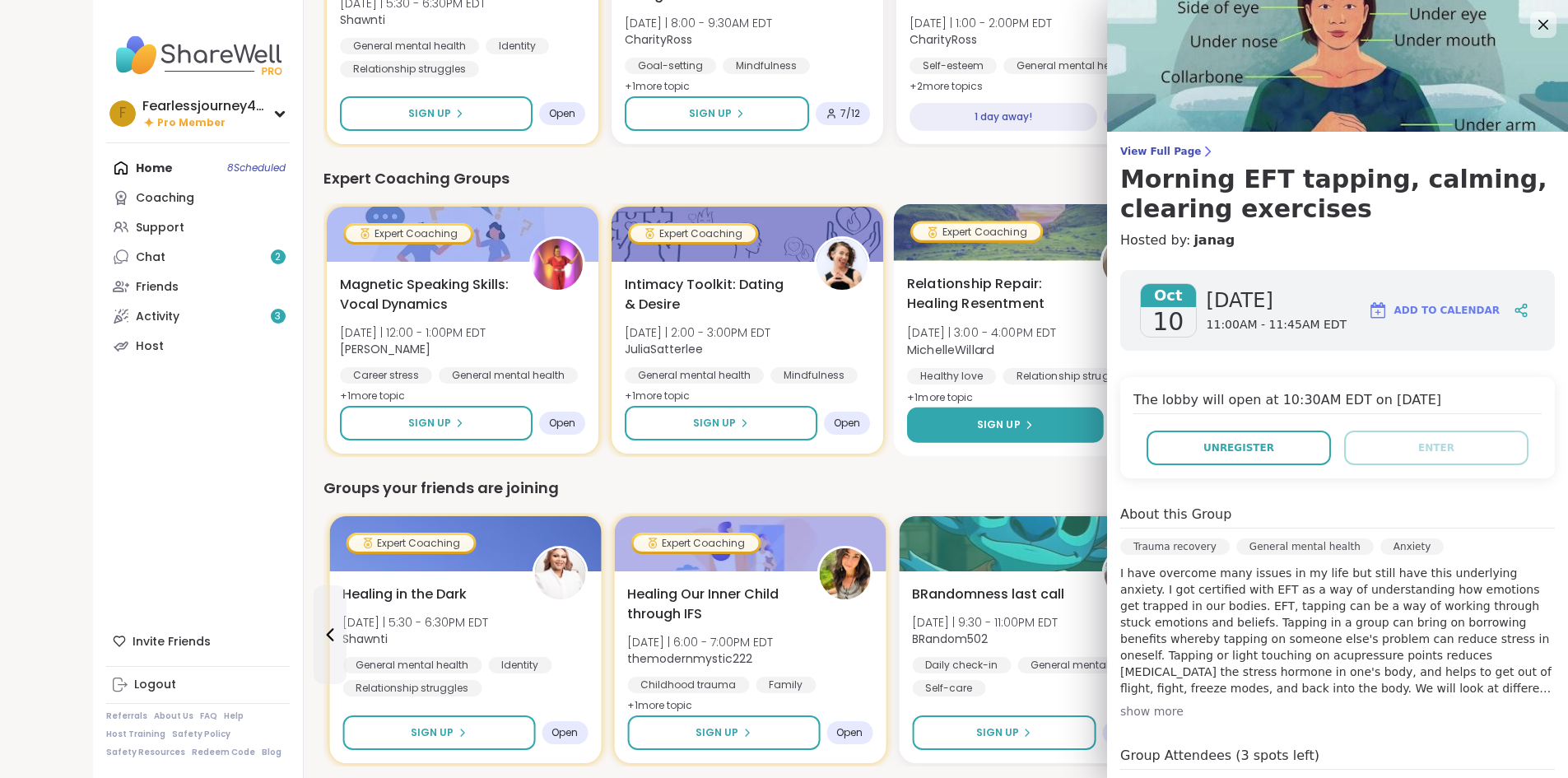
click at [976, 419] on span "Sign Up" at bounding box center [998, 425] width 44 height 15
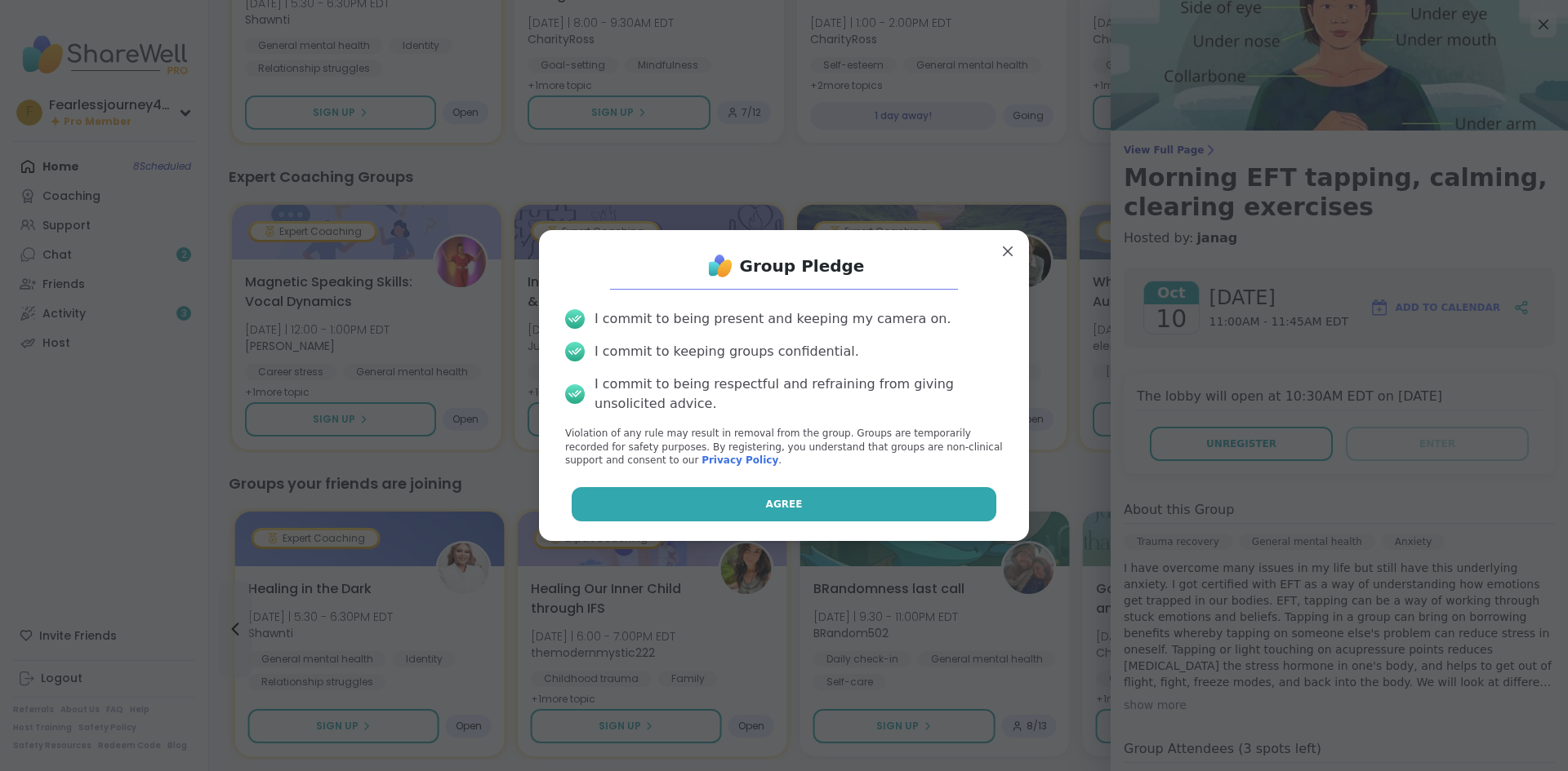
click at [860, 513] on button "Agree" at bounding box center [784, 504] width 426 height 34
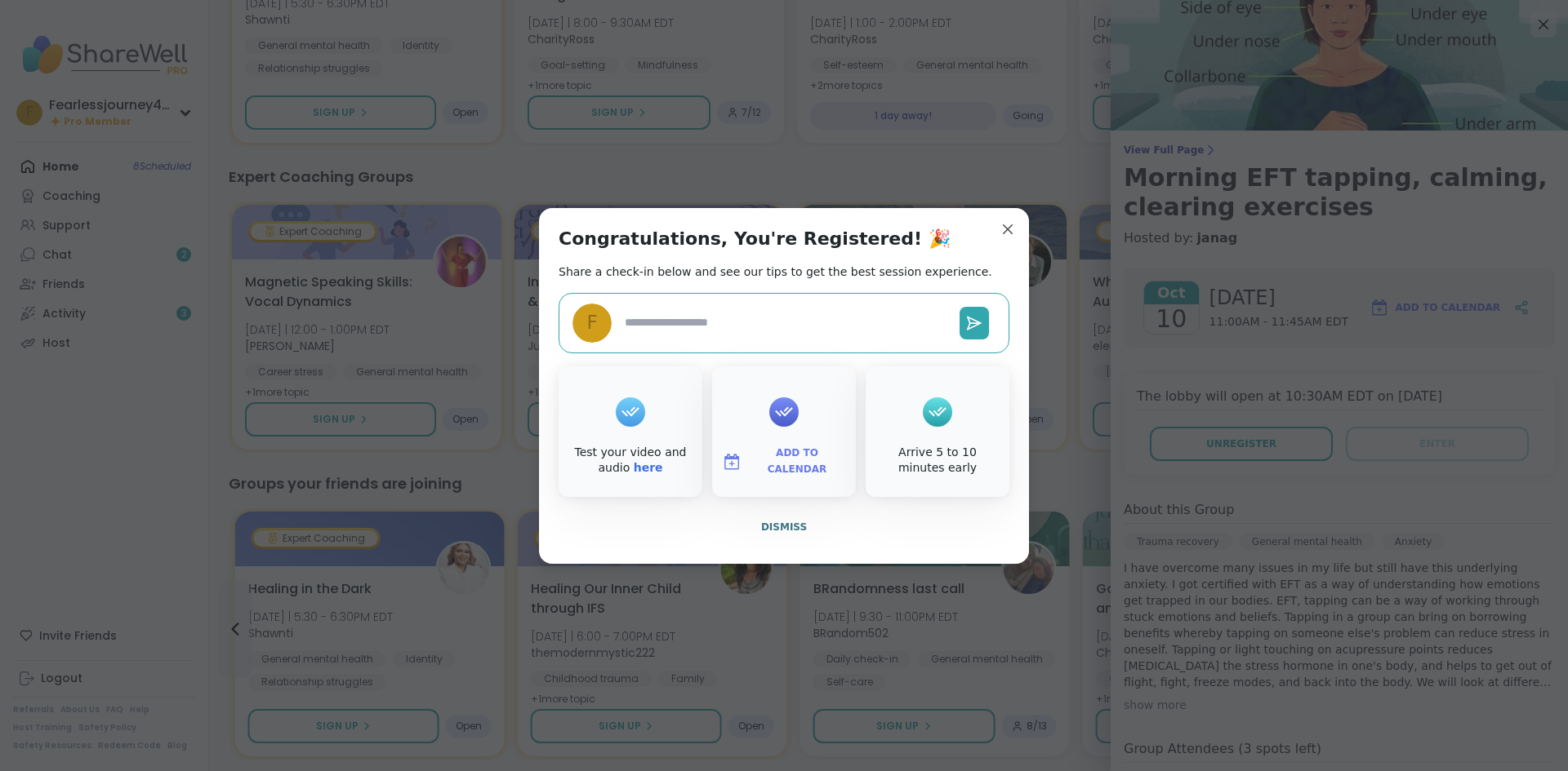
type textarea "*"
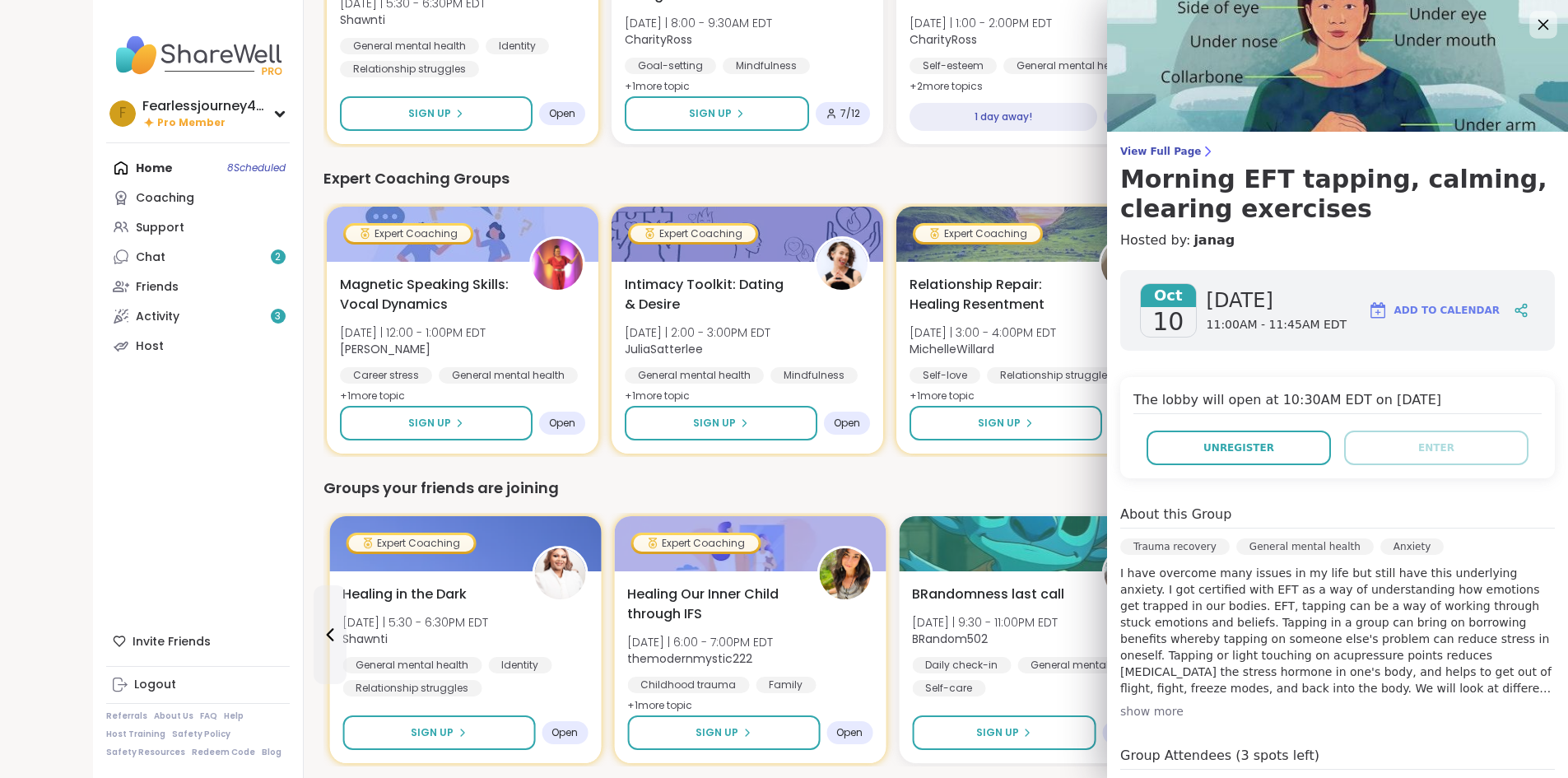
click at [1533, 28] on icon at bounding box center [1543, 24] width 20 height 20
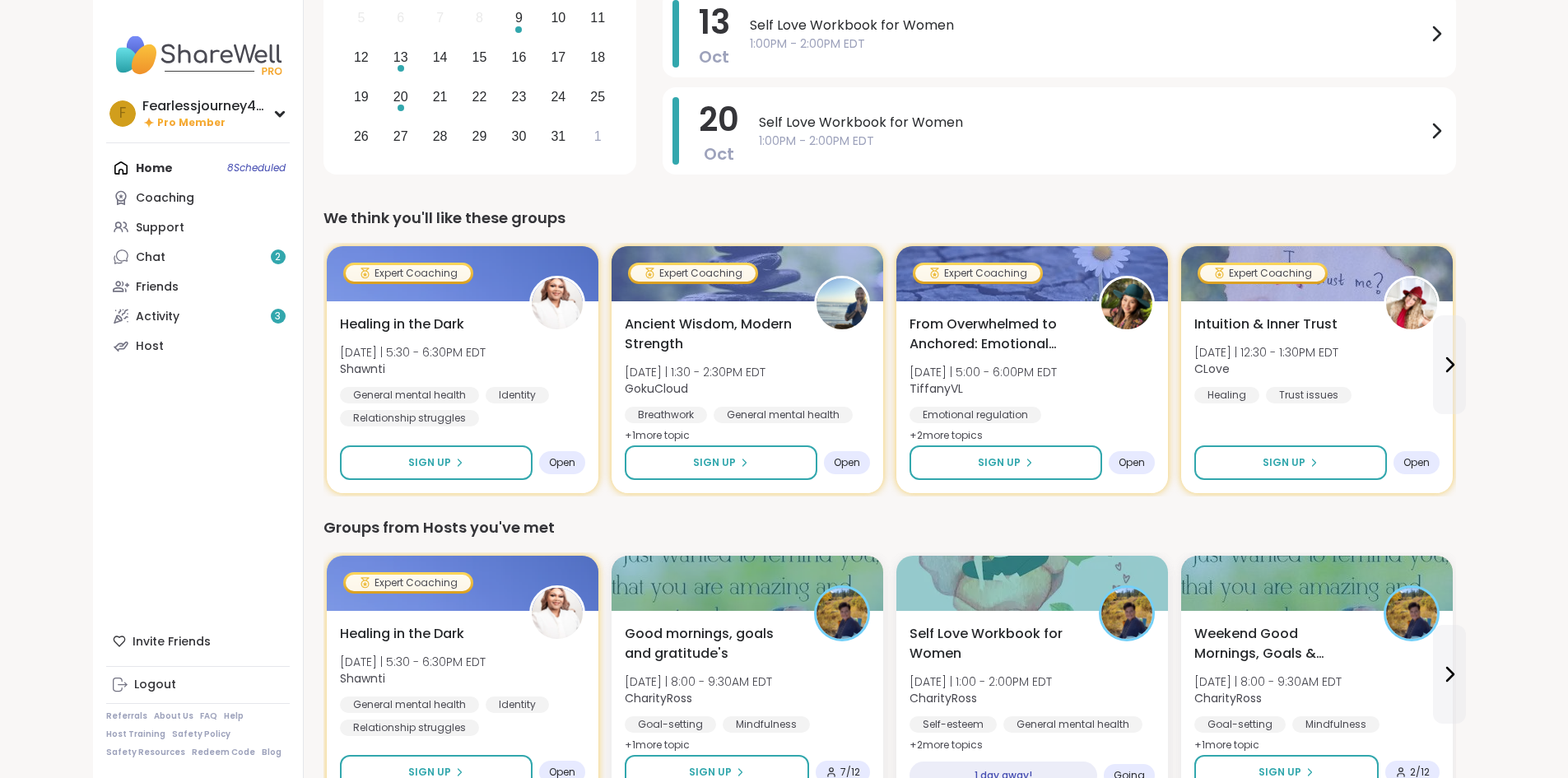
scroll to position [12, 0]
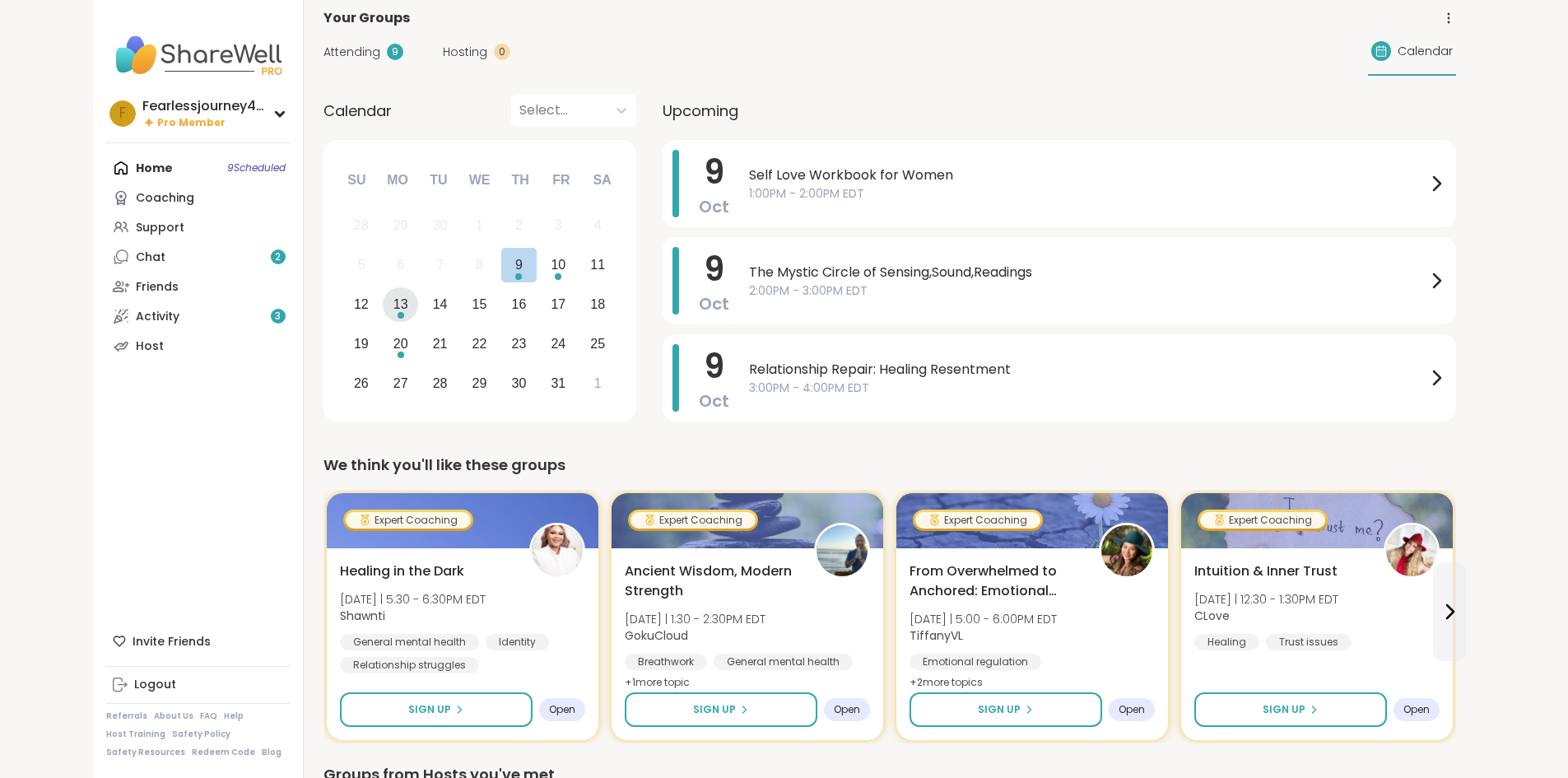
click at [393, 310] on div "13" at bounding box center [401, 304] width 15 height 22
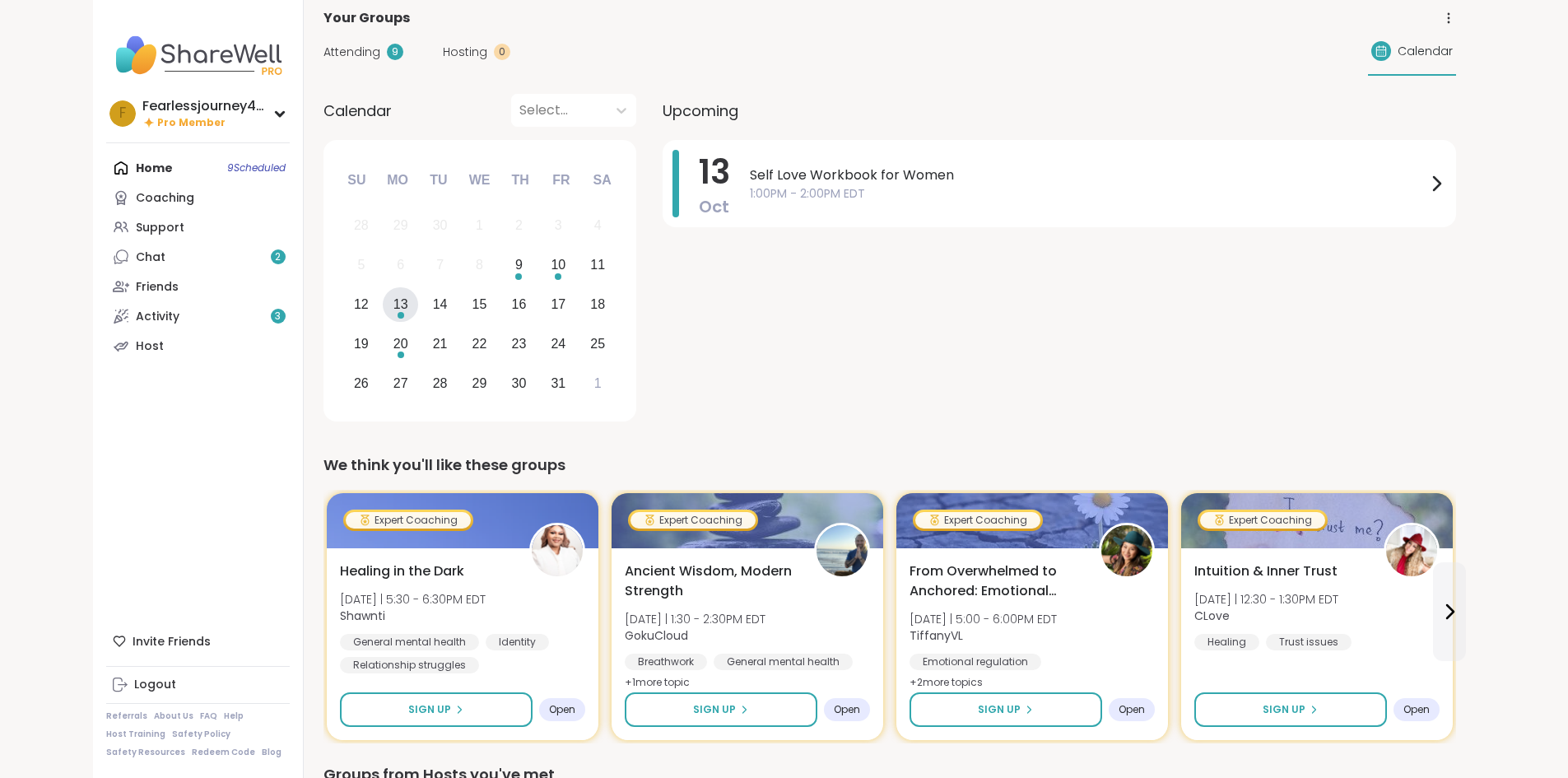
click at [520, 115] on div at bounding box center [559, 110] width 79 height 23
click at [505, 151] on div "[DATE]" at bounding box center [480, 153] width 125 height 33
click at [106, 316] on link "Activity 3" at bounding box center [198, 316] width 184 height 29
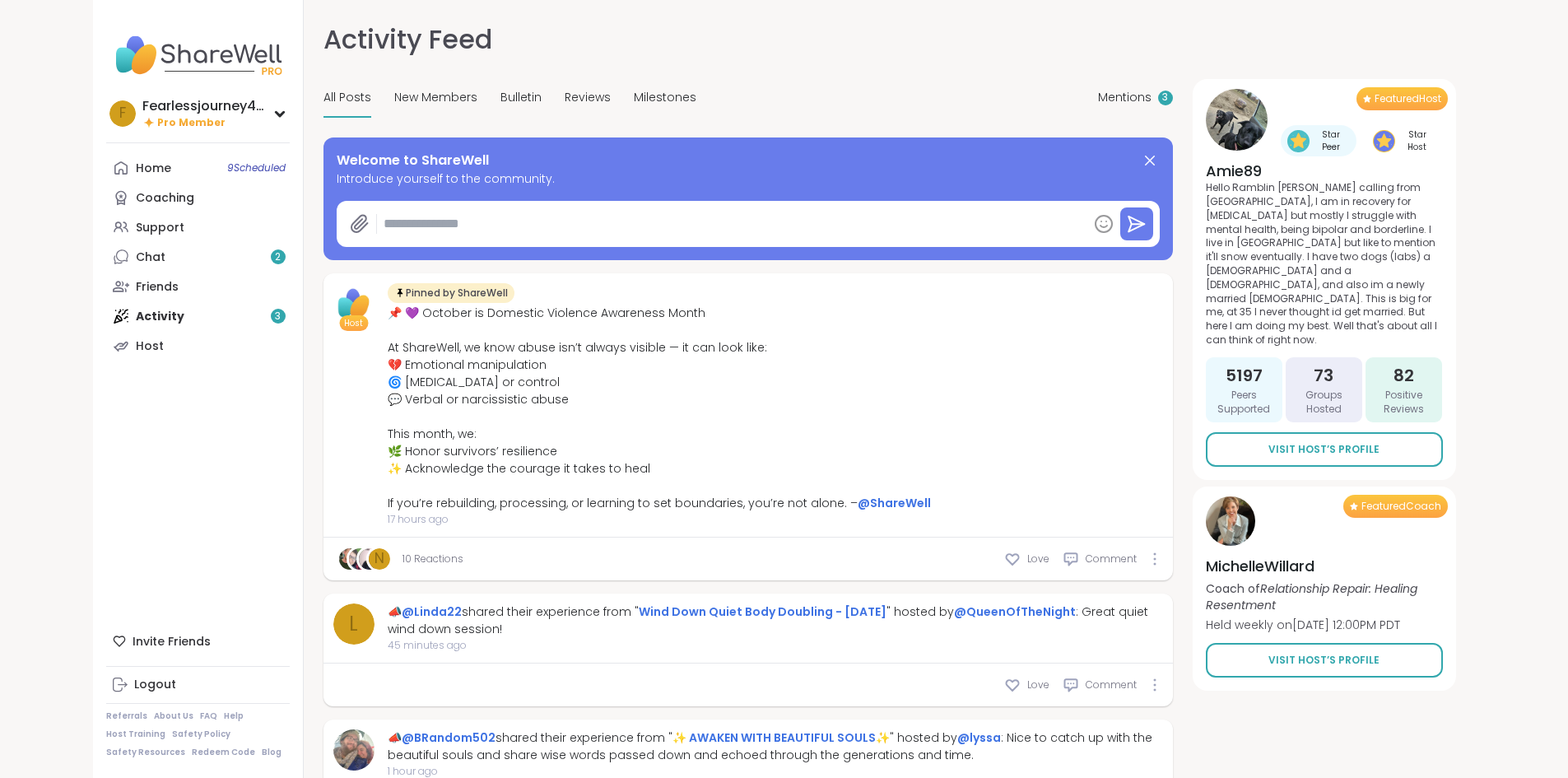
type textarea "*"
click at [106, 176] on link "Home 9 Scheduled" at bounding box center [198, 167] width 184 height 29
